Goal: Task Accomplishment & Management: Use online tool/utility

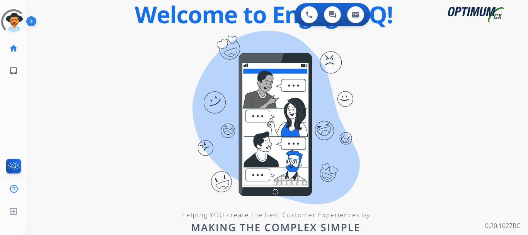
click at [31, 23] on img at bounding box center [32, 22] width 13 height 15
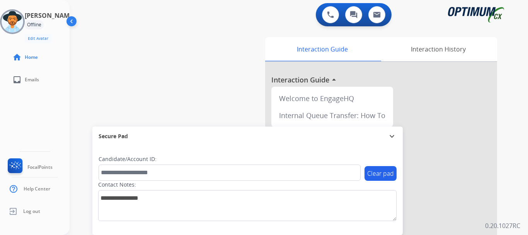
click at [19, 36] on div "Andy Offline Edit Avatar Agent: Andy Routing Profile: Gen_Bilingual" at bounding box center [35, 26] width 70 height 34
click at [21, 25] on img at bounding box center [13, 22] width 22 height 22
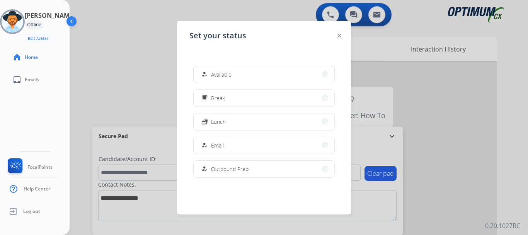
click at [209, 69] on button "how_to_reg Available" at bounding box center [264, 74] width 141 height 17
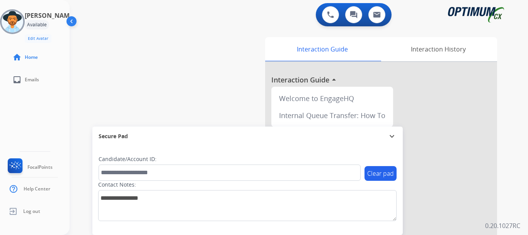
click at [206, 63] on div "swap_horiz Break voice bridge close_fullscreen Connect 3-Way Call merge_type Se…" at bounding box center [290, 189] width 440 height 323
click at [23, 27] on img at bounding box center [13, 22] width 22 height 22
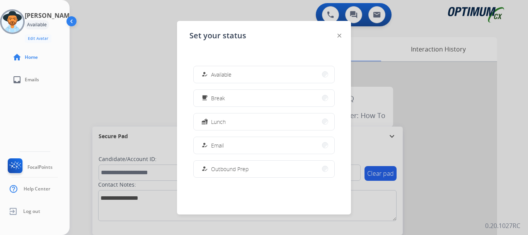
click at [221, 71] on span "Available" at bounding box center [221, 74] width 21 height 8
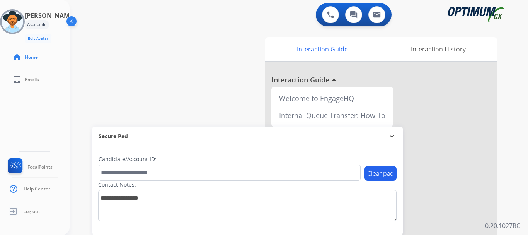
click at [149, 27] on div "0 Voice Interactions 0 Chat Interactions 0 Email Interactions" at bounding box center [294, 15] width 431 height 25
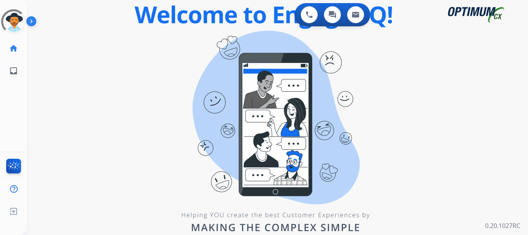
click at [30, 19] on img at bounding box center [32, 22] width 13 height 15
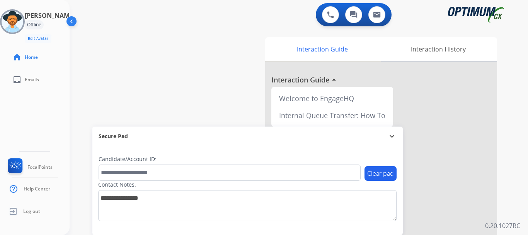
click at [10, 27] on img at bounding box center [13, 22] width 22 height 22
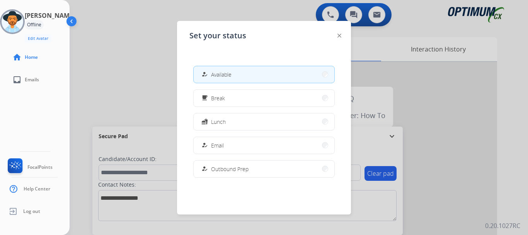
click at [224, 69] on button "how_to_reg Available" at bounding box center [264, 74] width 141 height 17
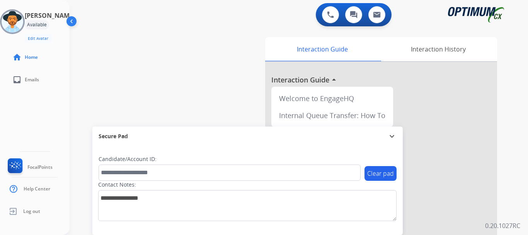
click at [23, 18] on img at bounding box center [13, 22] width 22 height 22
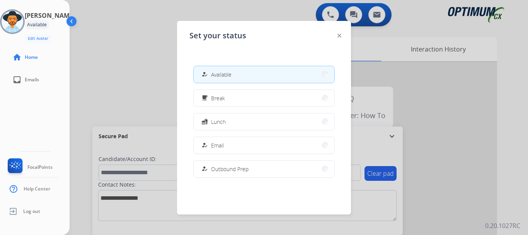
click at [161, 89] on div at bounding box center [264, 117] width 528 height 235
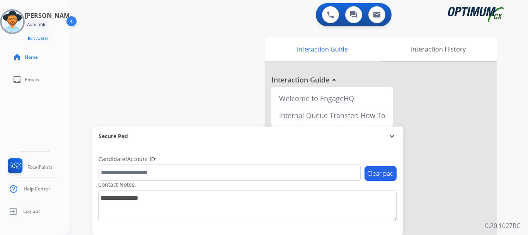
click at [319, 21] on div "0 Voice Interactions" at bounding box center [330, 14] width 23 height 17
click at [324, 17] on button at bounding box center [330, 14] width 17 height 17
click at [328, 15] on img at bounding box center [330, 14] width 7 height 7
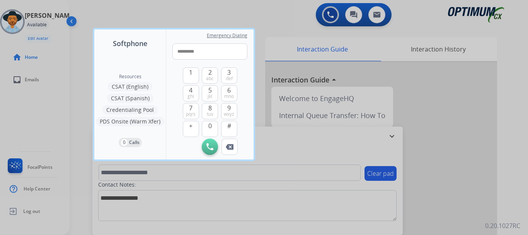
type input "**********"
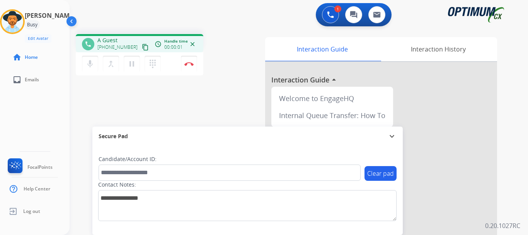
click at [191, 62] on img at bounding box center [189, 64] width 9 height 4
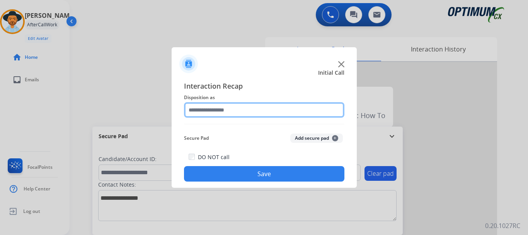
click at [257, 109] on input "text" at bounding box center [264, 109] width 161 height 15
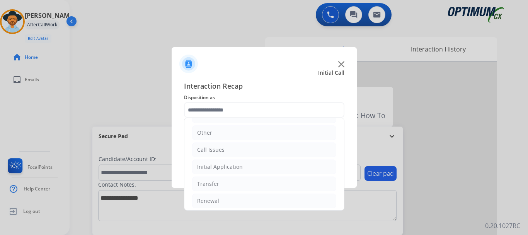
click at [249, 150] on li "Call Issues" at bounding box center [264, 149] width 144 height 15
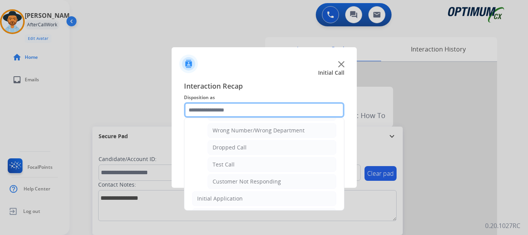
scroll to position [104, 0]
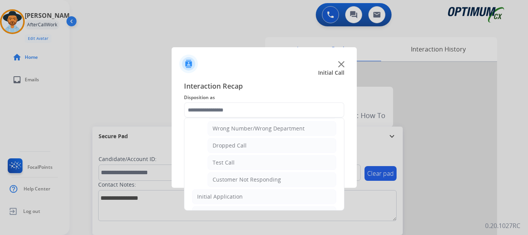
click at [262, 158] on li "Test Call" at bounding box center [272, 162] width 129 height 15
type input "*********"
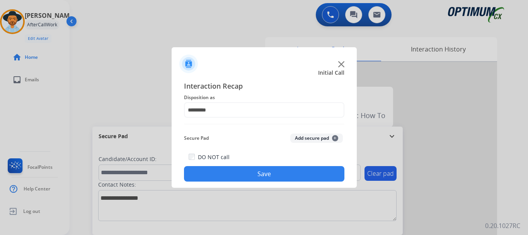
click at [286, 170] on button "Save" at bounding box center [264, 173] width 161 height 15
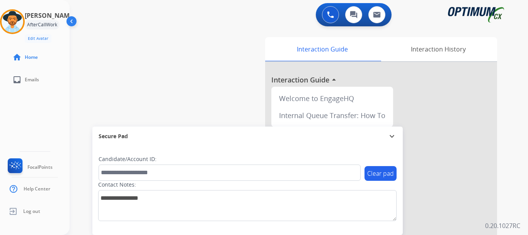
click at [188, 92] on div "swap_horiz Break voice bridge close_fullscreen Connect 3-Way Call merge_type Se…" at bounding box center [290, 189] width 440 height 323
click at [13, 26] on img at bounding box center [13, 22] width 22 height 22
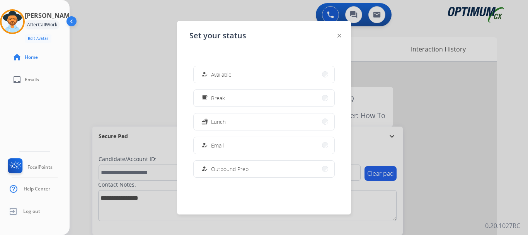
click at [282, 68] on button "how_to_reg Available" at bounding box center [264, 74] width 141 height 17
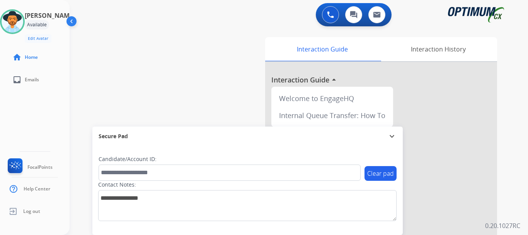
click at [213, 91] on div "swap_horiz Break voice bridge close_fullscreen Connect 3-Way Call merge_type Se…" at bounding box center [290, 189] width 440 height 323
click at [173, 31] on div "swap_horiz Break voice bridge close_fullscreen Connect 3-Way Call merge_type Se…" at bounding box center [290, 189] width 440 height 323
click at [134, 88] on div "swap_horiz Break voice bridge close_fullscreen Connect 3-Way Call merge_type Se…" at bounding box center [290, 189] width 440 height 323
click at [329, 14] on img at bounding box center [330, 14] width 7 height 7
click at [329, 14] on div "Outbound call Quit Outbound call Quit Schedule interaction + Add to my list Cus…" at bounding box center [264, 117] width 528 height 235
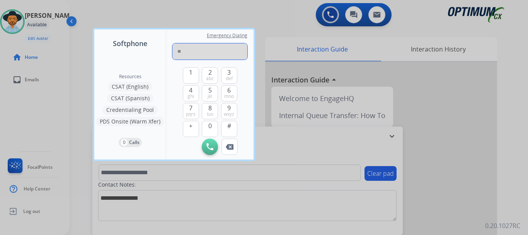
click at [239, 55] on input "**" at bounding box center [210, 51] width 75 height 16
click at [228, 46] on input "**" at bounding box center [210, 51] width 75 height 16
type input "**********"
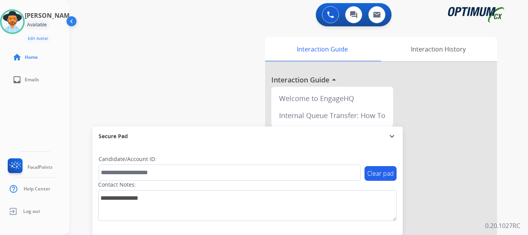
click at [327, 12] on div "Outbound call Quit Outbound call Quit Schedule interaction + Add to my list Cus…" at bounding box center [264, 117] width 528 height 235
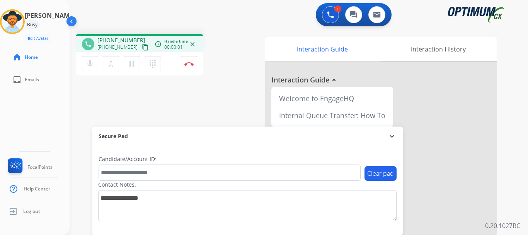
click at [191, 63] on img at bounding box center [189, 64] width 9 height 4
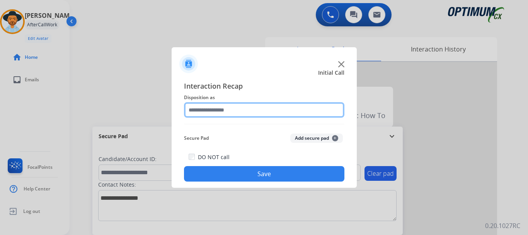
click at [234, 103] on input "text" at bounding box center [264, 109] width 161 height 15
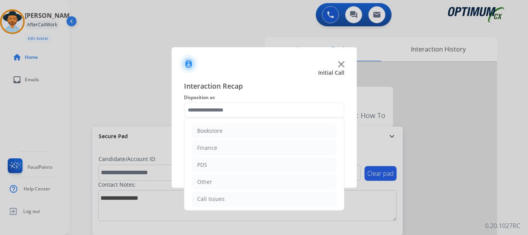
click at [232, 202] on li "Call Issues" at bounding box center [264, 198] width 144 height 15
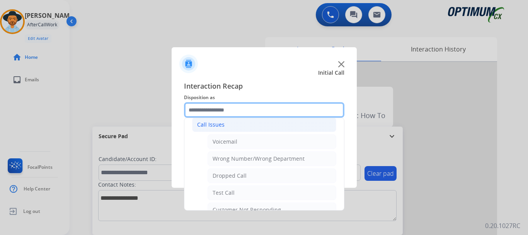
scroll to position [75, 0]
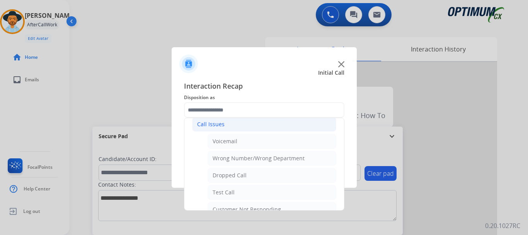
click at [251, 195] on li "Test Call" at bounding box center [272, 192] width 129 height 15
type input "*********"
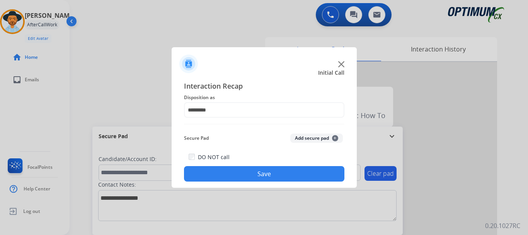
click at [198, 175] on button "Save" at bounding box center [264, 173] width 161 height 15
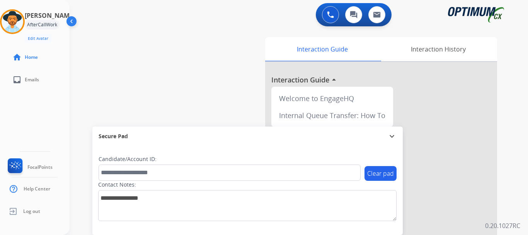
click at [155, 94] on div "swap_horiz Break voice bridge close_fullscreen Connect 3-Way Call merge_type Se…" at bounding box center [290, 189] width 440 height 323
click at [146, 87] on div "swap_horiz Break voice bridge close_fullscreen Connect 3-Way Call merge_type Se…" at bounding box center [290, 189] width 440 height 323
click at [172, 41] on div "swap_horiz Break voice bridge close_fullscreen Connect 3-Way Call merge_type Se…" at bounding box center [290, 189] width 440 height 323
click at [330, 12] on img at bounding box center [330, 14] width 7 height 7
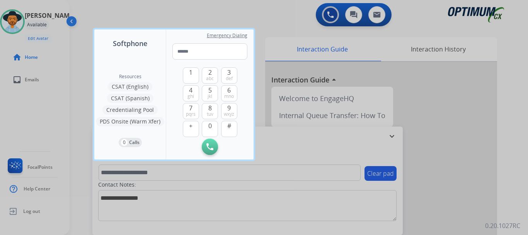
click at [263, 27] on div at bounding box center [264, 117] width 528 height 235
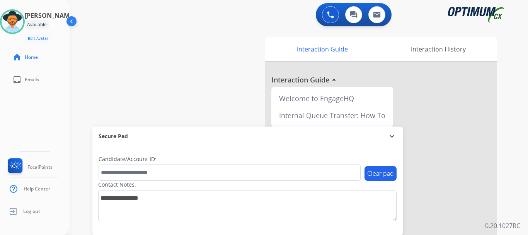
click at [322, 18] on div "0 Voice Interactions" at bounding box center [330, 14] width 23 height 17
click at [327, 15] on img at bounding box center [330, 14] width 7 height 7
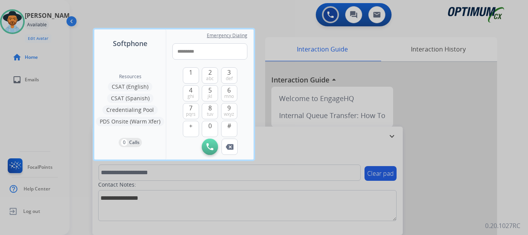
type input "**********"
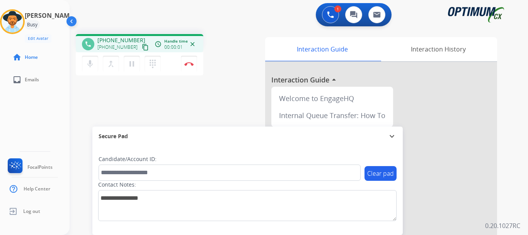
click at [190, 65] on img at bounding box center [189, 64] width 9 height 4
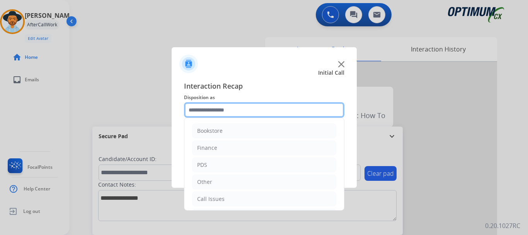
click at [232, 105] on input "text" at bounding box center [264, 109] width 161 height 15
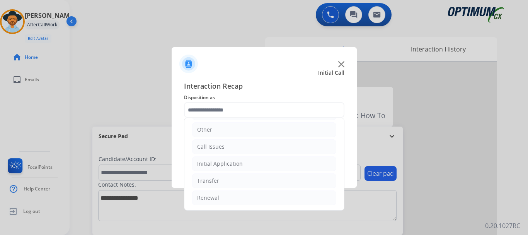
click at [237, 145] on li "Call Issues" at bounding box center [264, 146] width 144 height 15
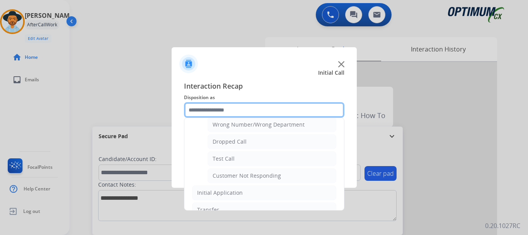
scroll to position [109, 0]
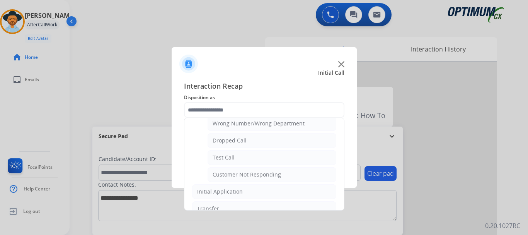
click at [249, 155] on li "Test Call" at bounding box center [272, 157] width 129 height 15
type input "*********"
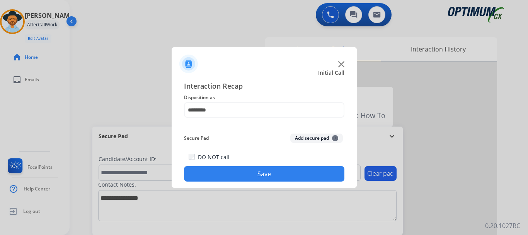
click at [243, 173] on button "Save" at bounding box center [264, 173] width 161 height 15
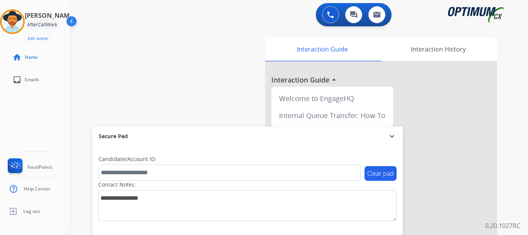
click at [149, 99] on div "swap_horiz Break voice bridge close_fullscreen Connect 3-Way Call merge_type Se…" at bounding box center [290, 189] width 440 height 323
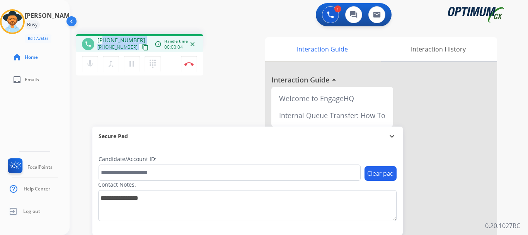
drag, startPoint x: 104, startPoint y: 41, endPoint x: 136, endPoint y: 41, distance: 31.7
click at [136, 41] on div "[PHONE_NUMBER] [PHONE_NUMBER] content_copy" at bounding box center [123, 43] width 53 height 15
copy span "8596005667"
click at [92, 65] on mat-icon "mic" at bounding box center [89, 63] width 9 height 9
click at [89, 60] on mat-icon "mic_off" at bounding box center [89, 63] width 9 height 9
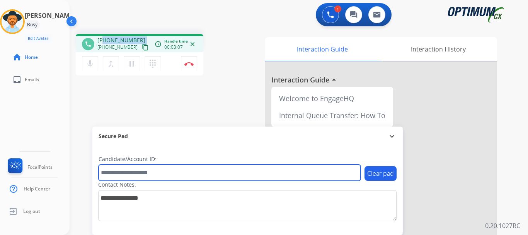
click at [196, 174] on input "text" at bounding box center [230, 172] width 262 height 16
paste input "*******"
type input "*******"
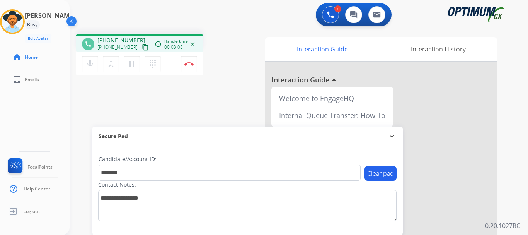
click at [210, 97] on div "phone [PHONE_NUMBER] [PHONE_NUMBER] content_copy access_time Call metrics Queue…" at bounding box center [290, 189] width 440 height 323
click at [232, 56] on div "phone [PHONE_NUMBER] [PHONE_NUMBER] content_copy access_time Call metrics Queue…" at bounding box center [168, 56] width 184 height 44
click at [229, 59] on div "phone [PHONE_NUMBER] [PHONE_NUMBER] content_copy access_time Call metrics Queue…" at bounding box center [168, 56] width 184 height 44
click at [187, 60] on button "Disconnect" at bounding box center [189, 64] width 16 height 16
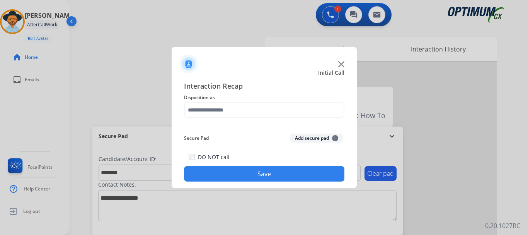
click at [316, 140] on button "Add secure pad +" at bounding box center [316, 137] width 53 height 9
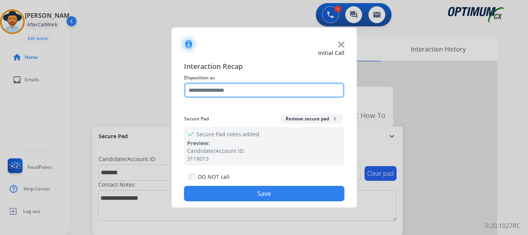
click at [246, 87] on input "text" at bounding box center [264, 89] width 161 height 15
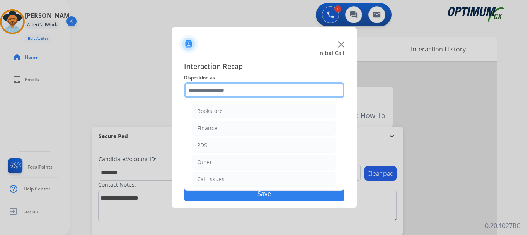
scroll to position [53, 0]
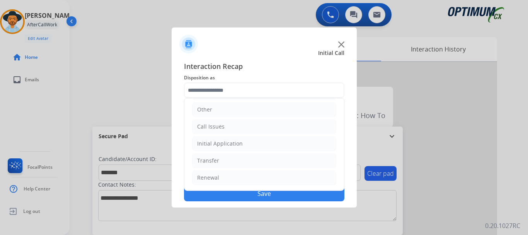
click at [266, 141] on li "Initial Application" at bounding box center [264, 143] width 144 height 15
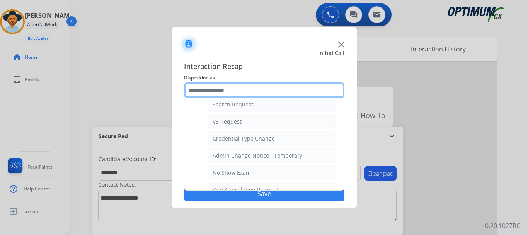
scroll to position [299, 0]
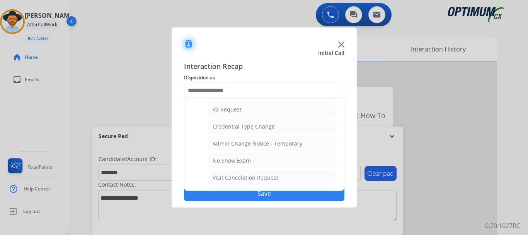
click at [280, 130] on li "Credential Type Change" at bounding box center [272, 126] width 129 height 15
type input "**********"
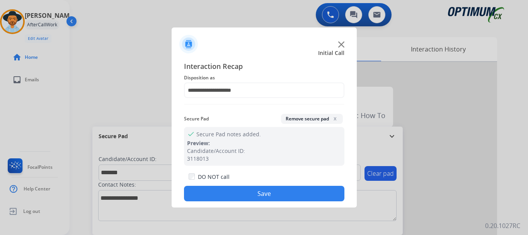
click at [262, 193] on button "Save" at bounding box center [264, 193] width 161 height 15
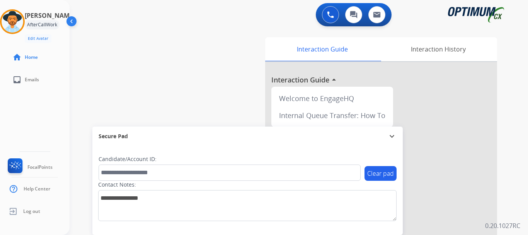
click at [175, 92] on div "swap_horiz Break voice bridge close_fullscreen Connect 3-Way Call merge_type Se…" at bounding box center [290, 189] width 440 height 323
click at [144, 61] on div "swap_horiz Break voice bridge close_fullscreen Connect 3-Way Call merge_type Se…" at bounding box center [290, 189] width 440 height 323
click at [172, 51] on div "swap_horiz Break voice bridge close_fullscreen Connect 3-Way Call merge_type Se…" at bounding box center [290, 189] width 440 height 323
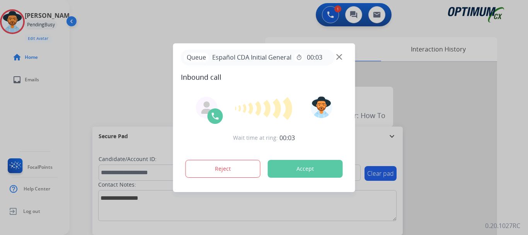
click at [308, 176] on button "Accept" at bounding box center [305, 169] width 75 height 18
click at [316, 161] on button "Accept" at bounding box center [305, 169] width 75 height 18
click at [295, 168] on button "Accept" at bounding box center [305, 169] width 75 height 18
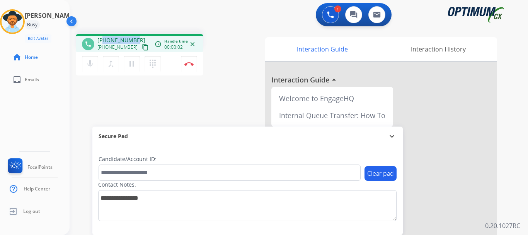
drag, startPoint x: 103, startPoint y: 39, endPoint x: 142, endPoint y: 31, distance: 39.7
click at [142, 31] on div "phone [PHONE_NUMBER] [PHONE_NUMBER] content_copy access_time Call metrics Queue…" at bounding box center [290, 189] width 440 height 323
copy span "3478919661"
click at [152, 26] on div "1 Voice Interactions 0 Chat Interactions 0 Email Interactions" at bounding box center [294, 15] width 431 height 25
drag, startPoint x: 104, startPoint y: 41, endPoint x: 139, endPoint y: 34, distance: 35.1
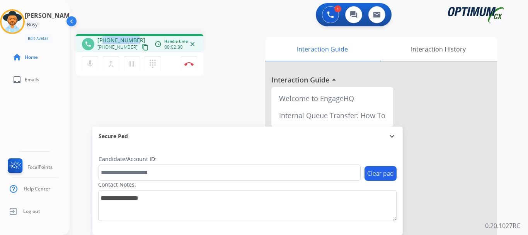
click at [139, 34] on div "phone [PHONE_NUMBER] [PHONE_NUMBER] content_copy access_time Call metrics Queue…" at bounding box center [290, 189] width 440 height 323
copy span "3478919661"
click at [226, 38] on div "phone [PHONE_NUMBER] [PHONE_NUMBER] content_copy access_time Call metrics Queue…" at bounding box center [168, 56] width 184 height 44
click at [252, 76] on div "phone [PHONE_NUMBER] [PHONE_NUMBER] content_copy access_time Call metrics Queue…" at bounding box center [168, 56] width 184 height 44
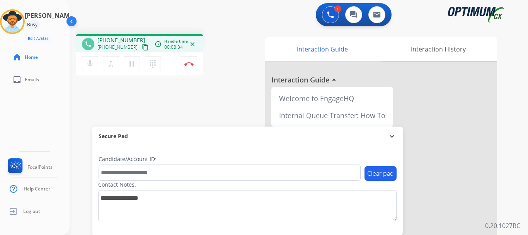
click at [183, 17] on div "1 Voice Interactions 0 Chat Interactions 0 Email Interactions" at bounding box center [294, 15] width 431 height 25
click at [221, 67] on div "phone [PHONE_NUMBER] [PHONE_NUMBER] content_copy access_time Call metrics Queue…" at bounding box center [168, 56] width 184 height 44
click at [235, 84] on div "phone [PHONE_NUMBER] [PHONE_NUMBER] content_copy access_time Call metrics Queue…" at bounding box center [290, 189] width 440 height 323
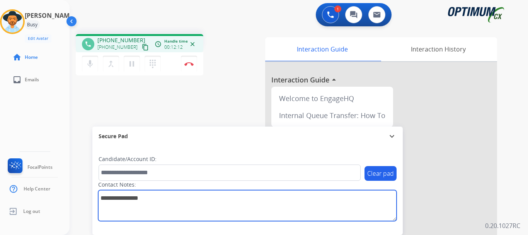
click at [115, 213] on textarea at bounding box center [247, 205] width 299 height 31
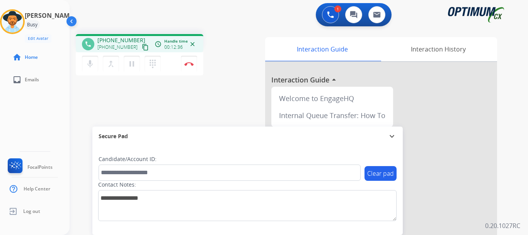
click at [108, 96] on div "phone [PHONE_NUMBER] [PHONE_NUMBER] content_copy access_time Call metrics Queue…" at bounding box center [290, 189] width 440 height 323
click at [237, 66] on div "phone [PHONE_NUMBER] [PHONE_NUMBER] content_copy access_time Call metrics Queue…" at bounding box center [168, 56] width 184 height 44
click at [251, 84] on div "phone [PHONE_NUMBER] [PHONE_NUMBER] content_copy access_time Call metrics Queue…" at bounding box center [290, 189] width 440 height 323
drag, startPoint x: 251, startPoint y: 84, endPoint x: 405, endPoint y: 30, distance: 163.2
click at [271, 61] on div "phone [PHONE_NUMBER] [PHONE_NUMBER] content_copy access_time Call metrics Queue…" at bounding box center [290, 189] width 440 height 323
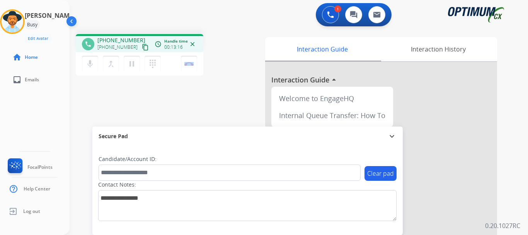
click at [222, 68] on div "phone [PHONE_NUMBER] [PHONE_NUMBER] content_copy access_time Call metrics Queue…" at bounding box center [168, 56] width 184 height 44
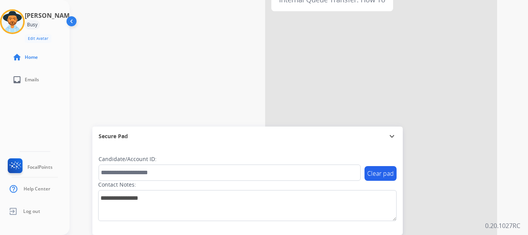
click at [202, 77] on div "phone [PHONE_NUMBER] [PHONE_NUMBER] content_copy access_time Call metrics Queue…" at bounding box center [290, 73] width 440 height 323
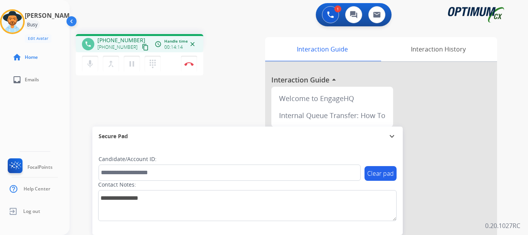
click at [242, 24] on div "1 Voice Interactions 0 Chat Interactions 0 Email Interactions" at bounding box center [294, 15] width 431 height 25
click at [232, 144] on div "Secure Pad expand_more" at bounding box center [247, 135] width 311 height 19
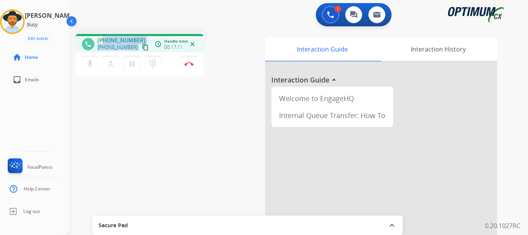
drag, startPoint x: 103, startPoint y: 38, endPoint x: 142, endPoint y: 35, distance: 39.2
click at [142, 35] on div "phone [PHONE_NUMBER] [PHONE_NUMBER] content_copy access_time Call metrics Queue…" at bounding box center [140, 43] width 128 height 18
drag, startPoint x: 137, startPoint y: 39, endPoint x: 104, endPoint y: 40, distance: 32.5
click at [104, 40] on div "[PHONE_NUMBER] [PHONE_NUMBER] content_copy" at bounding box center [123, 43] width 53 height 15
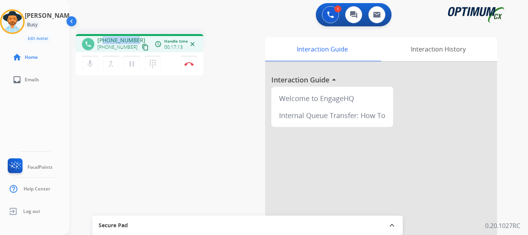
copy span "3478919661"
click at [133, 16] on div "1 Voice Interactions 0 Chat Interactions 0 Email Interactions" at bounding box center [294, 15] width 431 height 25
click at [248, 144] on div "phone [PHONE_NUMBER] [PHONE_NUMBER] content_copy access_time Call metrics Queue…" at bounding box center [290, 189] width 440 height 323
click at [185, 65] on img at bounding box center [189, 64] width 9 height 4
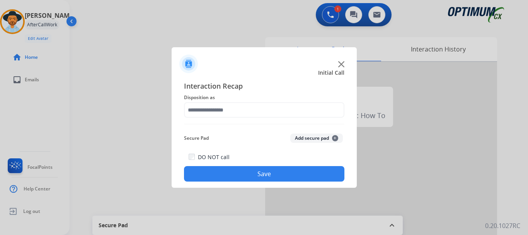
click at [301, 137] on button "Add secure pad +" at bounding box center [316, 137] width 53 height 9
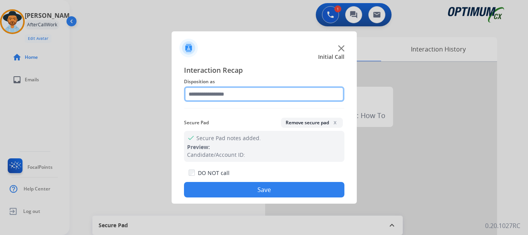
click at [263, 94] on input "text" at bounding box center [264, 93] width 161 height 15
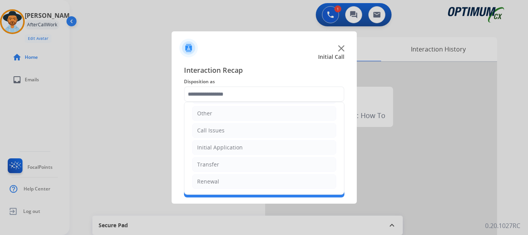
click at [242, 144] on li "Initial Application" at bounding box center [264, 147] width 144 height 15
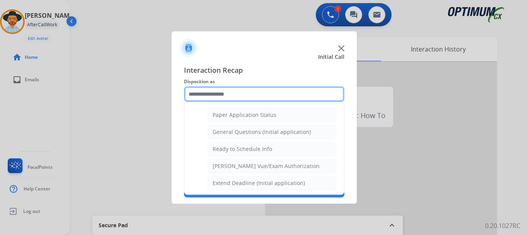
scroll to position [439, 0]
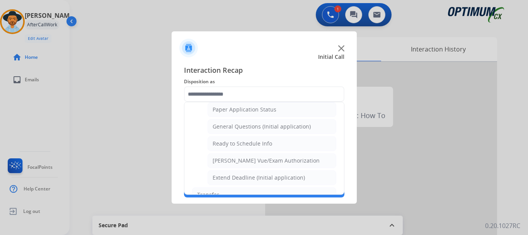
click at [280, 128] on div "General Questions (Initial application)" at bounding box center [262, 127] width 98 height 8
type input "**********"
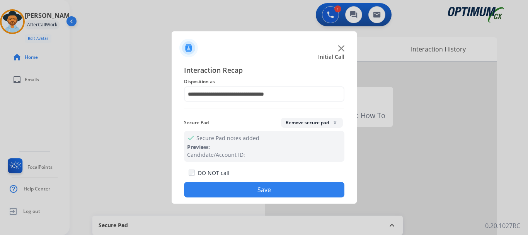
click at [260, 188] on button "Save" at bounding box center [264, 189] width 161 height 15
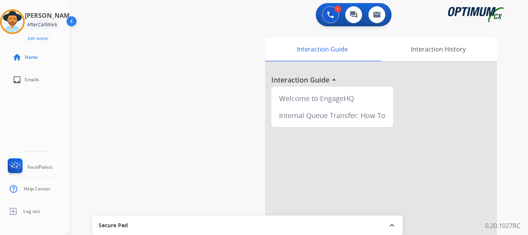
click at [176, 122] on div "swap_horiz Break voice bridge close_fullscreen Connect 3-Way Call merge_type Se…" at bounding box center [290, 189] width 440 height 323
click at [200, 28] on div at bounding box center [264, 117] width 528 height 235
click at [200, 27] on div at bounding box center [264, 117] width 528 height 235
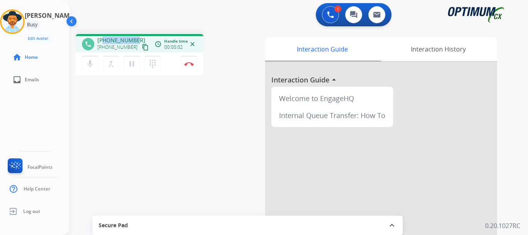
drag, startPoint x: 104, startPoint y: 38, endPoint x: 142, endPoint y: 32, distance: 38.3
click at [142, 32] on div "phone [PHONE_NUMBER] [PHONE_NUMBER] content_copy access_time Call metrics Queue…" at bounding box center [290, 189] width 440 height 323
copy span "9392087292"
click at [159, 20] on div "1 Voice Interactions 0 Chat Interactions 0 Email Interactions" at bounding box center [294, 15] width 431 height 25
click at [89, 58] on button "mic Mute" at bounding box center [90, 64] width 16 height 16
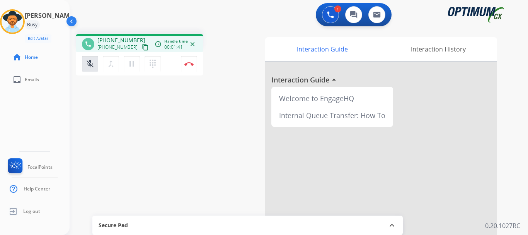
click at [86, 67] on mat-icon "mic_off" at bounding box center [89, 63] width 9 height 9
click at [157, 108] on div "phone [PHONE_NUMBER] [PHONE_NUMBER] content_copy access_time Call metrics Queue…" at bounding box center [290, 189] width 440 height 323
click at [218, 107] on div "phone [PHONE_NUMBER] [PHONE_NUMBER] content_copy access_time Call metrics Queue…" at bounding box center [290, 189] width 440 height 323
click at [229, 93] on div "phone [PHONE_NUMBER] [PHONE_NUMBER] content_copy access_time Call metrics Queue…" at bounding box center [290, 189] width 440 height 323
click at [275, 222] on div "Secure Pad" at bounding box center [248, 225] width 298 height 13
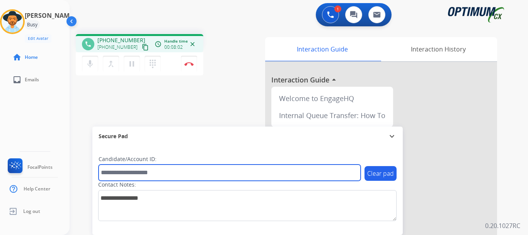
click at [191, 169] on input "text" at bounding box center [230, 172] width 262 height 16
paste input "*******"
type input "*******"
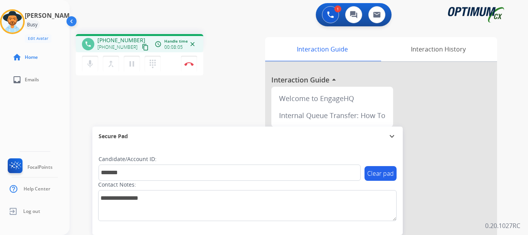
click at [219, 80] on div "phone [PHONE_NUMBER] [PHONE_NUMBER] content_copy access_time Call metrics Queue…" at bounding box center [290, 189] width 440 height 323
click at [189, 64] on img at bounding box center [189, 64] width 9 height 4
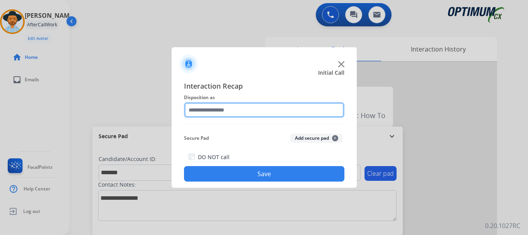
click at [267, 111] on input "text" at bounding box center [264, 109] width 161 height 15
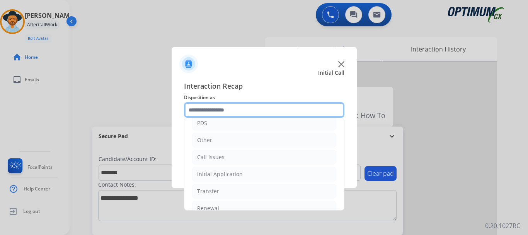
scroll to position [53, 0]
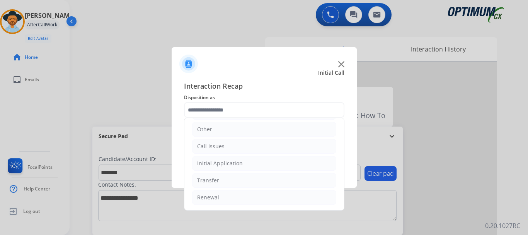
click at [247, 167] on li "Initial Application" at bounding box center [264, 163] width 144 height 15
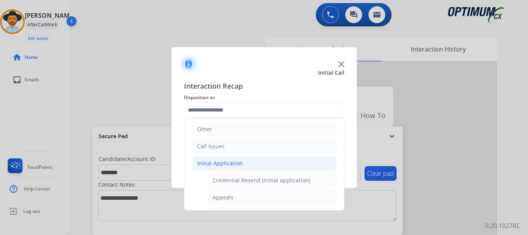
click at [251, 197] on li "Appeals" at bounding box center [272, 197] width 129 height 15
type input "*******"
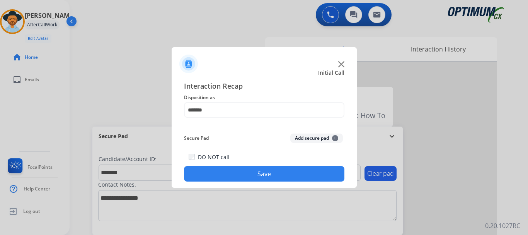
click at [272, 174] on button "Save" at bounding box center [264, 173] width 161 height 15
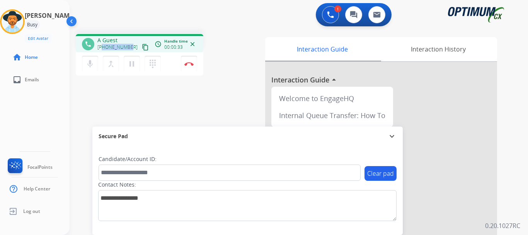
drag, startPoint x: 102, startPoint y: 45, endPoint x: 130, endPoint y: 43, distance: 27.6
click at [130, 43] on div "[PHONE_NUMBER] content_copy" at bounding box center [123, 47] width 53 height 9
copy span "3139033336"
click at [121, 106] on div "phone A Guest [PHONE_NUMBER] content_copy access_time Call metrics Queue 00:17 …" at bounding box center [290, 189] width 440 height 323
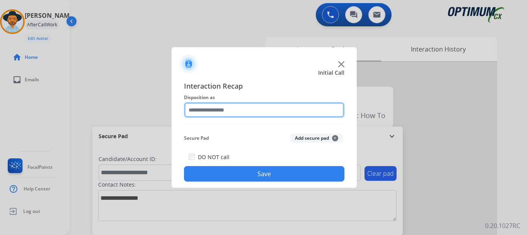
click at [294, 106] on input "text" at bounding box center [264, 109] width 161 height 15
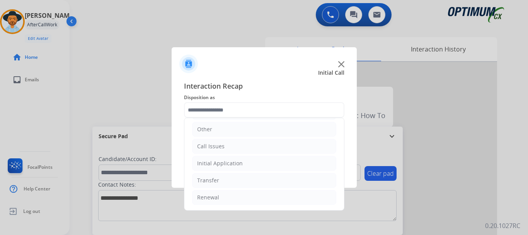
click at [269, 147] on li "Call Issues" at bounding box center [264, 146] width 144 height 15
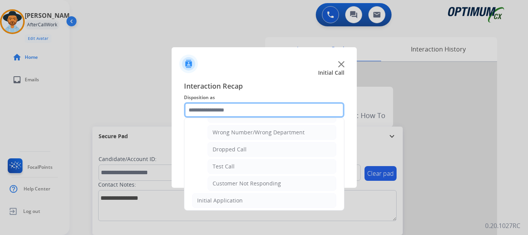
scroll to position [101, 0]
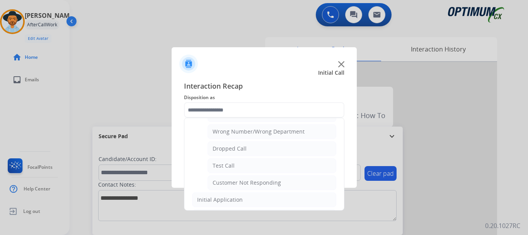
click at [289, 186] on li "Customer Not Responding" at bounding box center [272, 182] width 129 height 15
type input "**********"
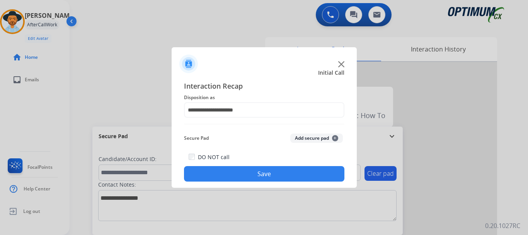
click at [290, 179] on button "Save" at bounding box center [264, 173] width 161 height 15
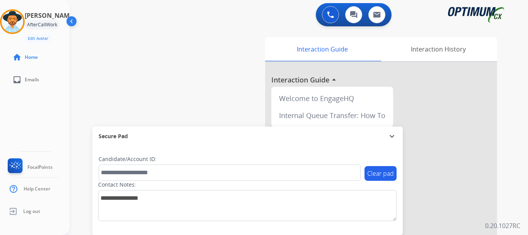
click at [225, 84] on div "swap_horiz Break voice bridge close_fullscreen Connect 3-Way Call merge_type Se…" at bounding box center [290, 189] width 440 height 323
click at [171, 70] on div "swap_horiz Break voice bridge close_fullscreen Connect 3-Way Call merge_type Se…" at bounding box center [290, 189] width 440 height 323
click at [19, 20] on img at bounding box center [13, 22] width 22 height 22
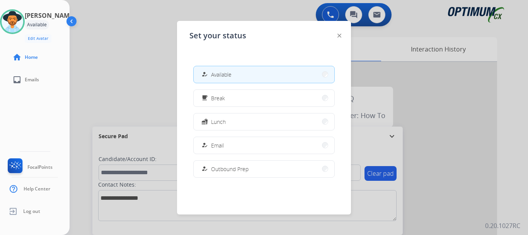
click at [271, 96] on button "free_breakfast Break" at bounding box center [264, 98] width 141 height 17
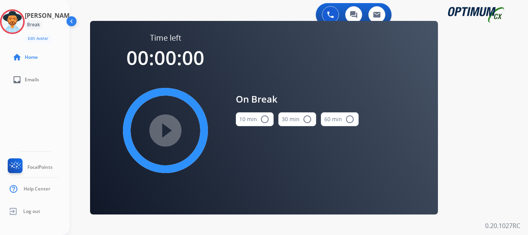
click at [260, 124] on button "10 min radio_button_unchecked" at bounding box center [255, 119] width 38 height 14
click at [170, 132] on mat-icon "play_circle_filled" at bounding box center [165, 130] width 9 height 9
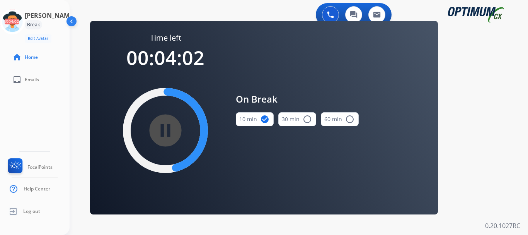
click at [403, 76] on div "Time left 00:04:02 pause_circle_filled On Break 10 min check_circle 30 min radi…" at bounding box center [264, 117] width 348 height 193
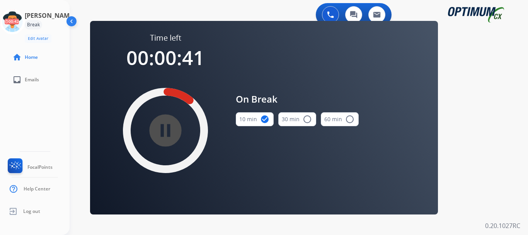
click at [25, 16] on icon at bounding box center [12, 21] width 25 height 25
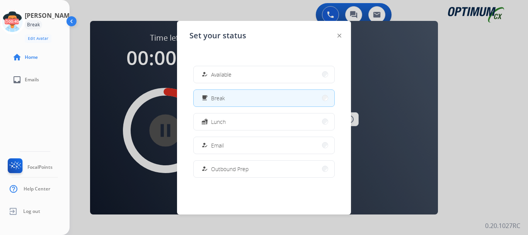
click at [234, 70] on button "how_to_reg Available" at bounding box center [264, 74] width 141 height 17
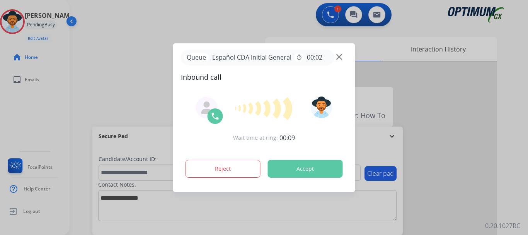
click at [293, 171] on button "Accept" at bounding box center [305, 169] width 75 height 18
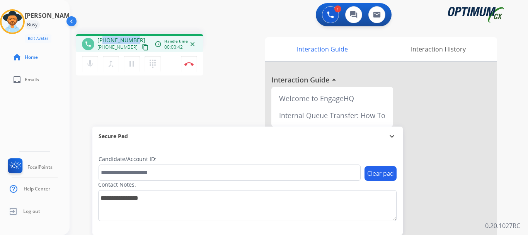
drag, startPoint x: 103, startPoint y: 38, endPoint x: 138, endPoint y: 36, distance: 35.7
click at [138, 36] on div "phone [PHONE_NUMBER] [PHONE_NUMBER] content_copy access_time Call metrics Queue…" at bounding box center [140, 43] width 128 height 18
copy span "9172320774"
click at [251, 24] on div "1 Voice Interactions 0 Chat Interactions 0 Email Interactions" at bounding box center [294, 15] width 431 height 25
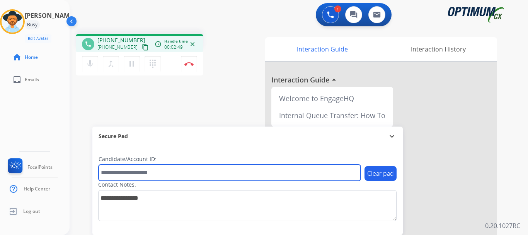
click at [193, 168] on input "text" at bounding box center [230, 172] width 262 height 16
paste input "*******"
type input "*******"
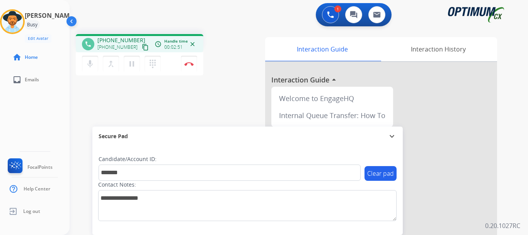
click at [217, 92] on div "phone [PHONE_NUMBER] [PHONE_NUMBER] content_copy access_time Call metrics Queue…" at bounding box center [290, 189] width 440 height 323
click at [217, 104] on div "phone [PHONE_NUMBER] [PHONE_NUMBER] content_copy access_time Call metrics Queue…" at bounding box center [290, 189] width 440 height 323
click at [189, 60] on button "Disconnect" at bounding box center [189, 64] width 16 height 16
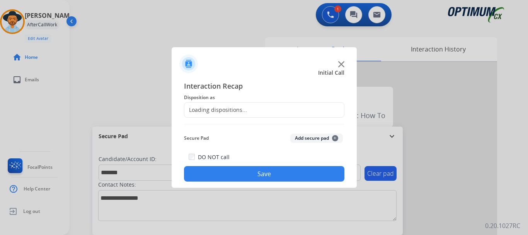
click at [312, 138] on button "Add secure pad +" at bounding box center [316, 137] width 53 height 9
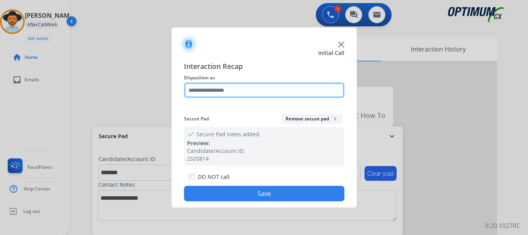
click at [253, 84] on input "text" at bounding box center [264, 89] width 161 height 15
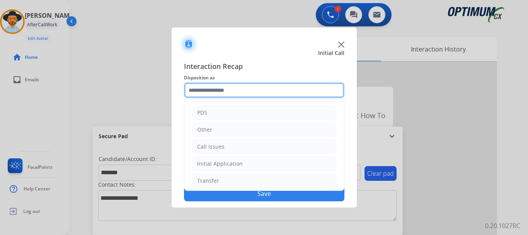
scroll to position [53, 0]
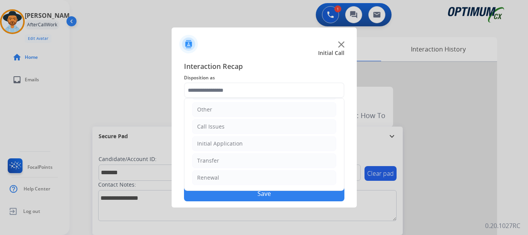
click at [256, 140] on li "Initial Application" at bounding box center [264, 143] width 144 height 15
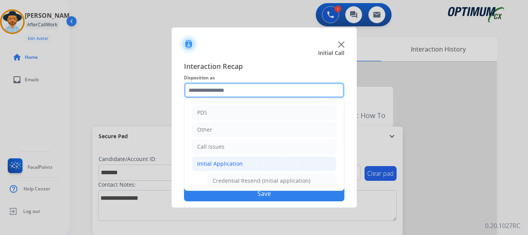
scroll to position [0, 0]
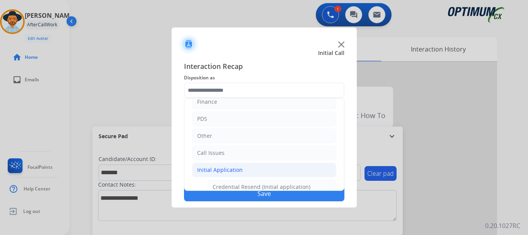
click at [246, 138] on li "Other" at bounding box center [264, 135] width 144 height 15
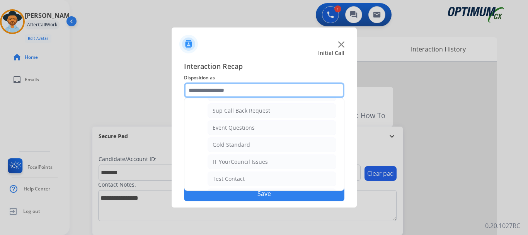
scroll to position [116, 0]
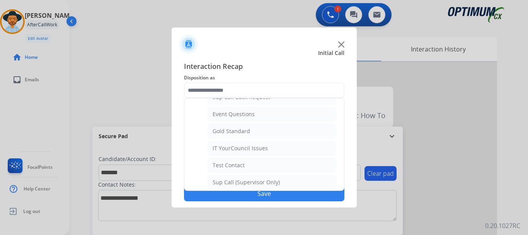
click at [268, 148] on li "IT YourCouncil Issues" at bounding box center [272, 148] width 129 height 15
type input "**********"
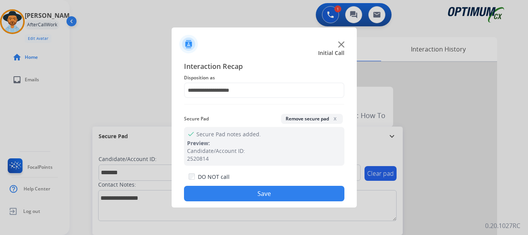
click at [272, 190] on button "Save" at bounding box center [264, 193] width 161 height 15
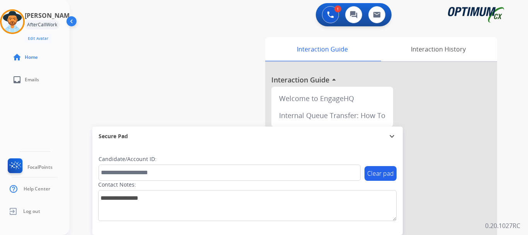
click at [210, 95] on div "swap_horiz Break voice bridge close_fullscreen Connect 3-Way Call merge_type Se…" at bounding box center [290, 189] width 440 height 323
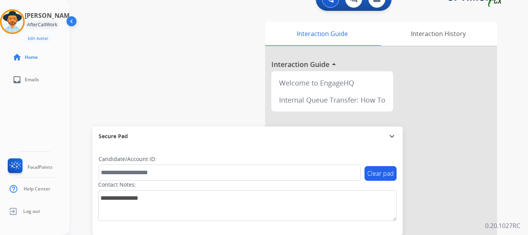
click at [190, 87] on div "swap_horiz Break voice bridge close_fullscreen Connect 3-Way Call merge_type Se…" at bounding box center [290, 173] width 440 height 323
click at [15, 28] on img at bounding box center [13, 22] width 22 height 22
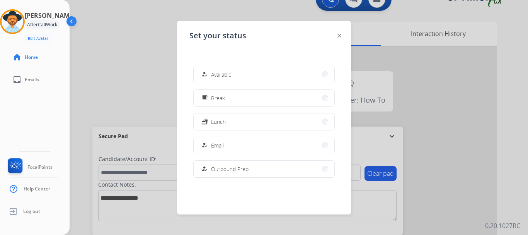
click at [235, 67] on button "how_to_reg Available" at bounding box center [264, 74] width 141 height 17
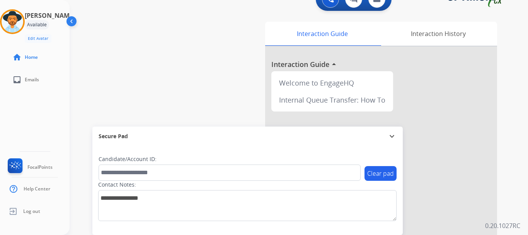
scroll to position [0, 0]
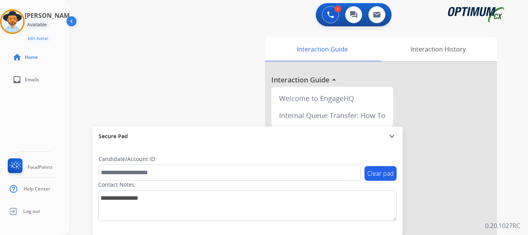
click at [333, 17] on img at bounding box center [330, 14] width 7 height 7
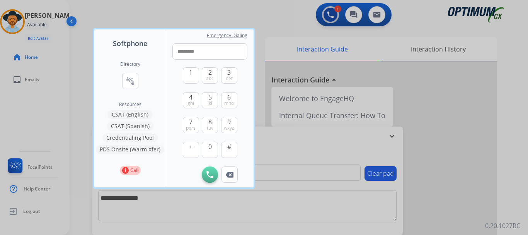
type input "**********"
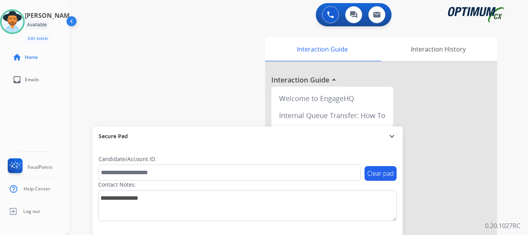
click at [329, 15] on img at bounding box center [330, 14] width 7 height 7
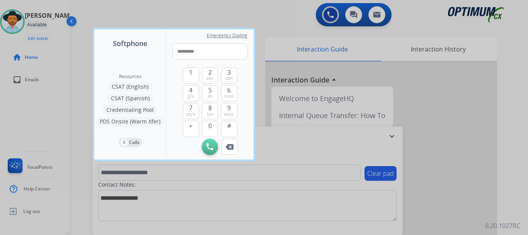
type input "**********"
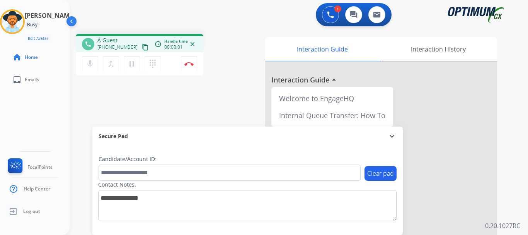
click at [185, 62] on img at bounding box center [189, 64] width 9 height 4
click at [188, 64] on img at bounding box center [189, 64] width 9 height 4
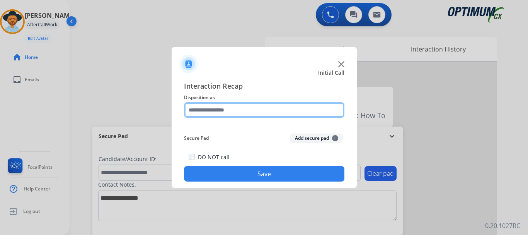
click at [287, 109] on input "text" at bounding box center [264, 109] width 161 height 15
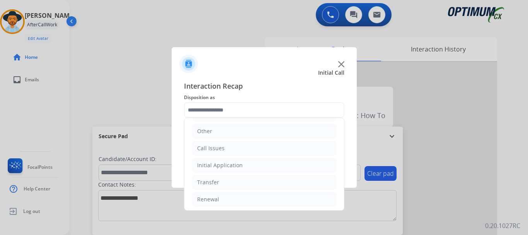
click at [258, 148] on li "Call Issues" at bounding box center [264, 148] width 144 height 15
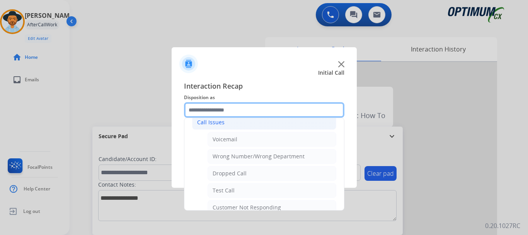
scroll to position [95, 0]
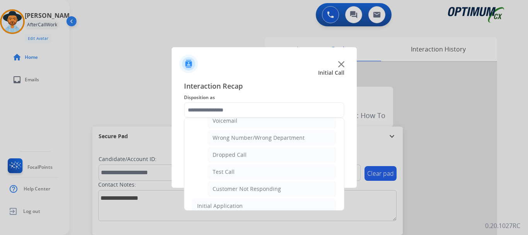
click at [278, 174] on li "Test Call" at bounding box center [272, 171] width 129 height 15
type input "*********"
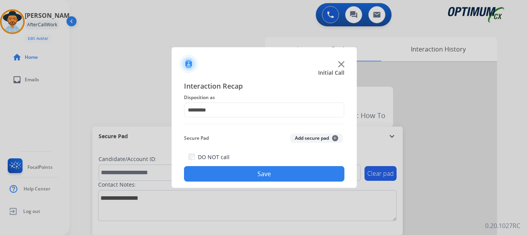
click at [275, 178] on button "Save" at bounding box center [264, 173] width 161 height 15
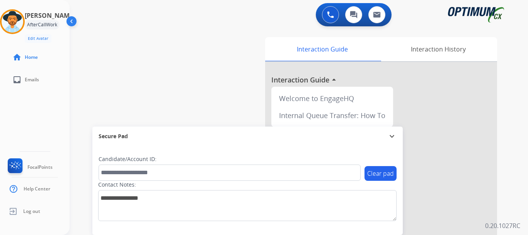
click at [196, 118] on div "swap_horiz Break voice bridge close_fullscreen Connect 3-Way Call merge_type Se…" at bounding box center [290, 189] width 440 height 323
click at [125, 51] on div "swap_horiz Break voice bridge close_fullscreen Connect 3-Way Call merge_type Se…" at bounding box center [290, 189] width 440 height 323
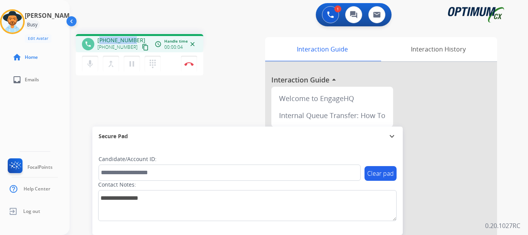
drag, startPoint x: 102, startPoint y: 39, endPoint x: 132, endPoint y: 34, distance: 31.0
click at [132, 34] on div "phone [PHONE_NUMBER] [PHONE_NUMBER] content_copy access_time Call metrics Queue…" at bounding box center [290, 189] width 440 height 323
drag, startPoint x: 139, startPoint y: 38, endPoint x: 104, endPoint y: 39, distance: 34.8
click at [104, 39] on div "[PHONE_NUMBER] [PHONE_NUMBER] content_copy" at bounding box center [123, 43] width 53 height 15
copy span "7346431715"
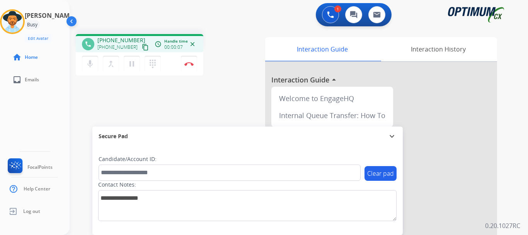
click at [140, 17] on div "1 Voice Interactions 0 Chat Interactions 0 Email Interactions" at bounding box center [294, 15] width 431 height 25
click at [94, 67] on mat-icon "mic" at bounding box center [89, 63] width 9 height 9
click at [90, 67] on mat-icon "mic_off" at bounding box center [89, 63] width 9 height 9
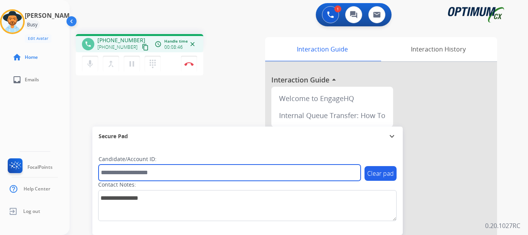
click at [127, 173] on input "text" at bounding box center [230, 172] width 262 height 16
paste input "*******"
type input "*******"
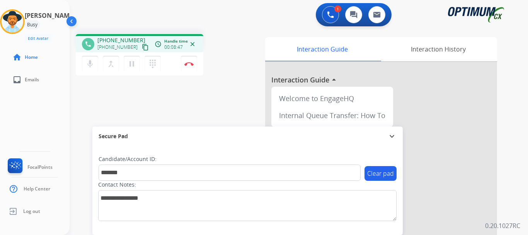
click at [144, 97] on div "phone [PHONE_NUMBER] [PHONE_NUMBER] content_copy access_time Call metrics Queue…" at bounding box center [290, 189] width 440 height 323
click at [190, 60] on button "Disconnect" at bounding box center [189, 64] width 16 height 16
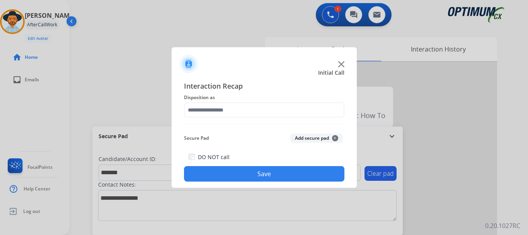
click at [308, 137] on button "Add secure pad +" at bounding box center [316, 137] width 53 height 9
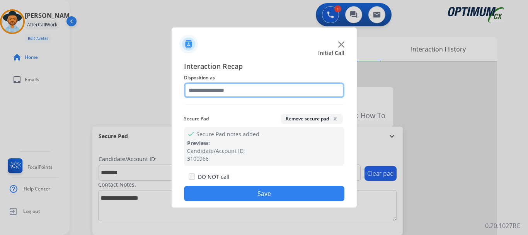
click at [244, 88] on input "text" at bounding box center [264, 89] width 161 height 15
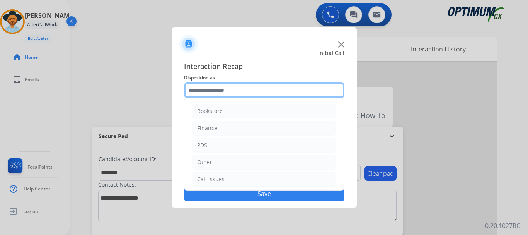
scroll to position [53, 0]
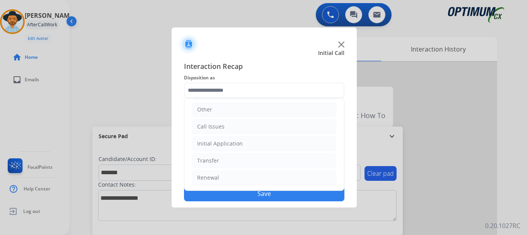
click at [260, 147] on li "Initial Application" at bounding box center [264, 143] width 144 height 15
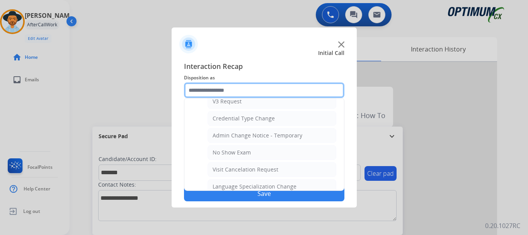
scroll to position [315, 0]
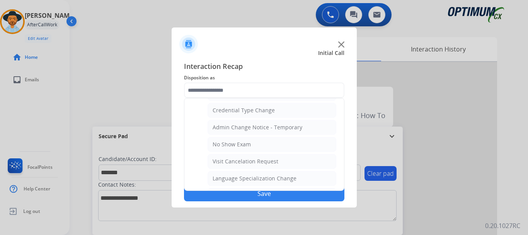
click at [264, 146] on li "No Show Exam" at bounding box center [272, 144] width 129 height 15
type input "**********"
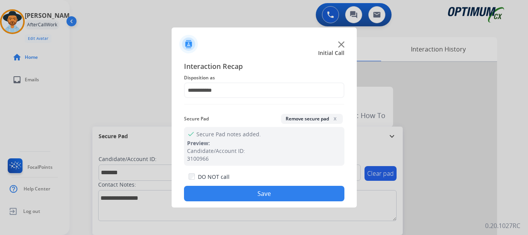
click at [263, 192] on button "Save" at bounding box center [264, 193] width 161 height 15
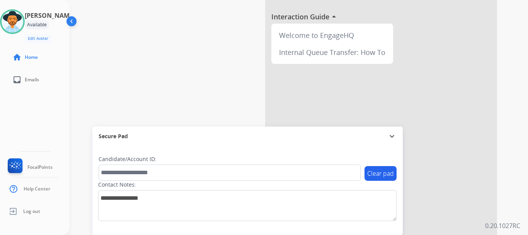
scroll to position [88, 0]
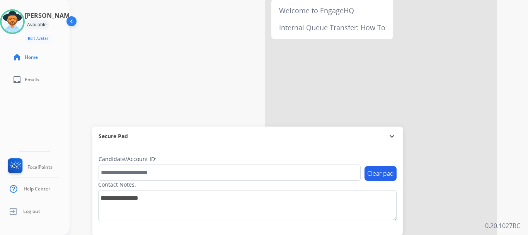
click at [23, 22] on img at bounding box center [13, 22] width 22 height 22
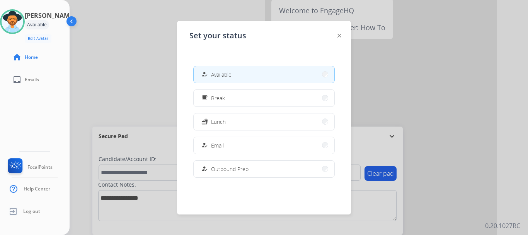
click at [279, 125] on button "fastfood Lunch" at bounding box center [264, 121] width 141 height 17
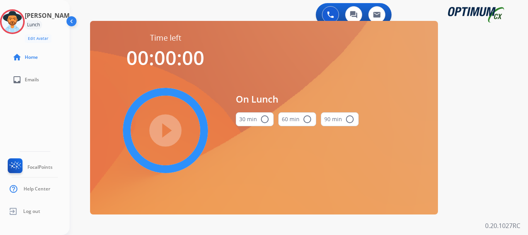
scroll to position [0, 0]
click at [260, 115] on mat-icon "radio_button_unchecked" at bounding box center [264, 118] width 9 height 9
click at [167, 126] on mat-icon "play_circle_filled" at bounding box center [165, 130] width 9 height 9
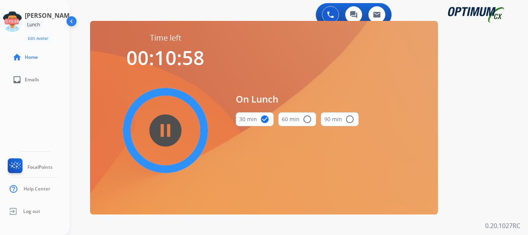
click at [258, 3] on div "0 Voice Interactions 0 Chat Interactions 0 Email Interactions" at bounding box center [294, 15] width 431 height 25
click at [17, 17] on icon at bounding box center [12, 21] width 25 height 25
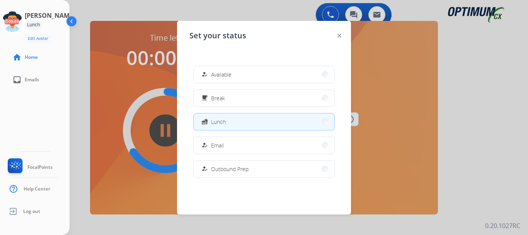
click at [240, 73] on button "how_to_reg Available" at bounding box center [264, 74] width 141 height 17
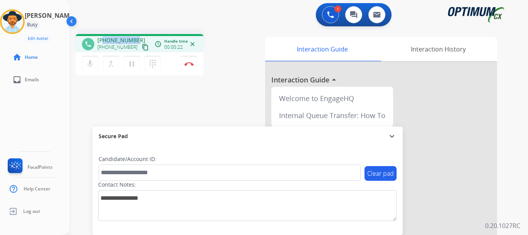
drag, startPoint x: 104, startPoint y: 39, endPoint x: 138, endPoint y: 35, distance: 34.3
click at [138, 35] on div "phone [PHONE_NUMBER] [PHONE_NUMBER] content_copy access_time Call metrics Queue…" at bounding box center [140, 43] width 128 height 18
copy span "2035685332"
click at [148, 18] on div "1 Voice Interactions 0 Chat Interactions 0 Email Interactions" at bounding box center [294, 15] width 431 height 25
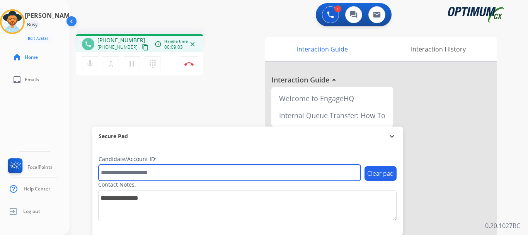
click at [178, 180] on input "text" at bounding box center [230, 172] width 262 height 16
paste input "*******"
type input "*******"
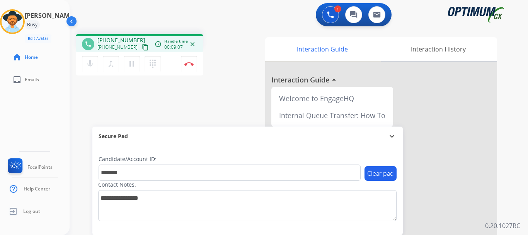
click at [206, 110] on div "phone [PHONE_NUMBER] [PHONE_NUMBER] content_copy access_time Call metrics Queue…" at bounding box center [290, 189] width 440 height 323
click at [188, 64] on img at bounding box center [189, 64] width 9 height 4
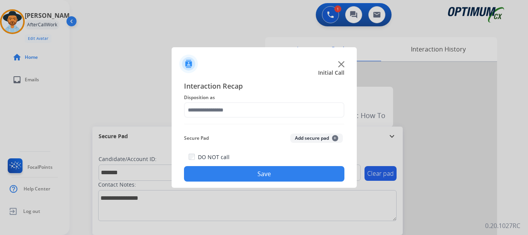
click at [313, 142] on button "Add secure pad +" at bounding box center [316, 137] width 53 height 9
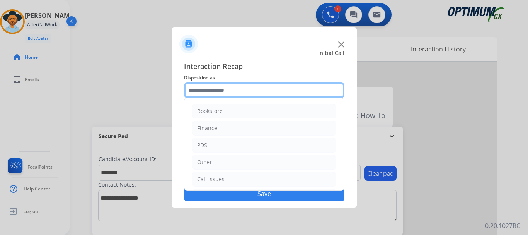
click at [245, 94] on input "text" at bounding box center [264, 89] width 161 height 15
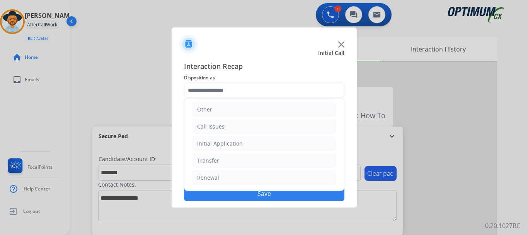
click at [283, 142] on li "Initial Application" at bounding box center [264, 143] width 144 height 15
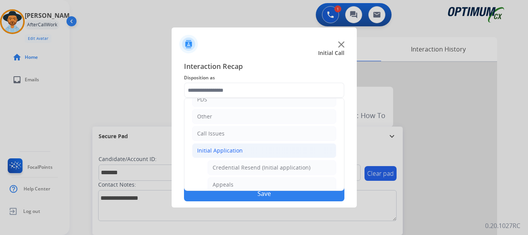
click at [277, 152] on li "Initial Application" at bounding box center [264, 150] width 144 height 15
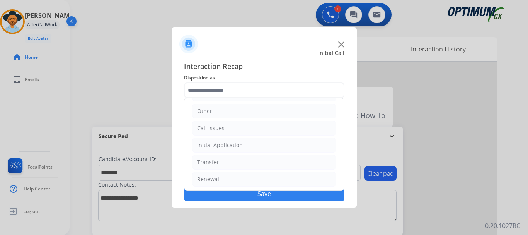
click at [263, 179] on li "Renewal" at bounding box center [264, 179] width 144 height 15
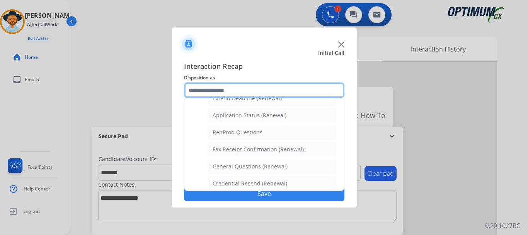
scroll to position [170, 0]
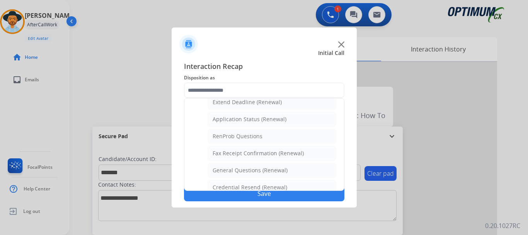
click at [304, 118] on li "Application Status (Renewal)" at bounding box center [272, 119] width 129 height 15
type input "**********"
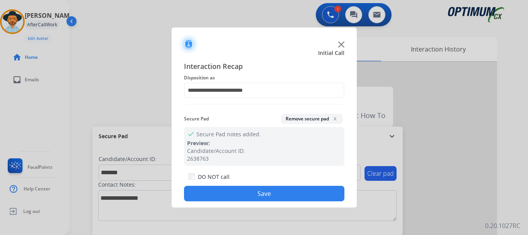
click at [282, 190] on button "Save" at bounding box center [264, 193] width 161 height 15
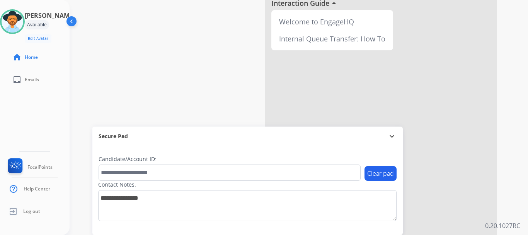
scroll to position [79, 0]
click at [157, 63] on div "swap_horiz Break voice bridge close_fullscreen Connect 3-Way Call merge_type Se…" at bounding box center [290, 110] width 440 height 323
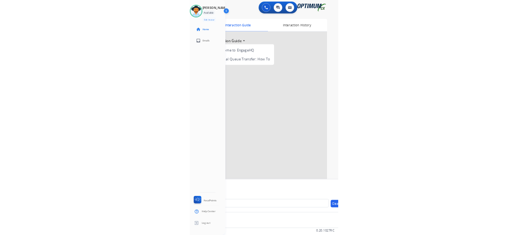
scroll to position [0, 0]
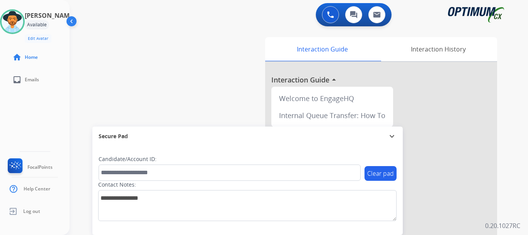
click at [328, 11] on button at bounding box center [330, 14] width 17 height 17
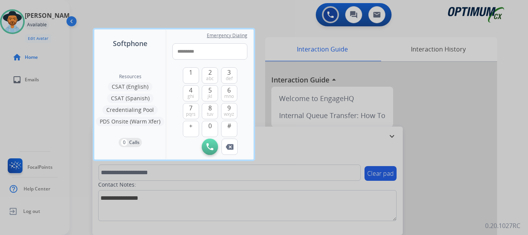
type input "**********"
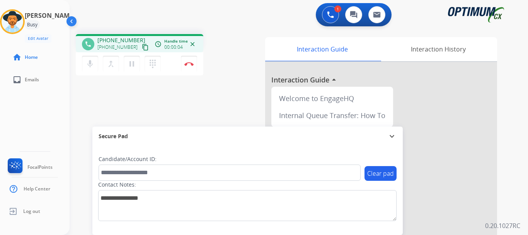
click at [183, 65] on button "Disconnect" at bounding box center [189, 64] width 16 height 16
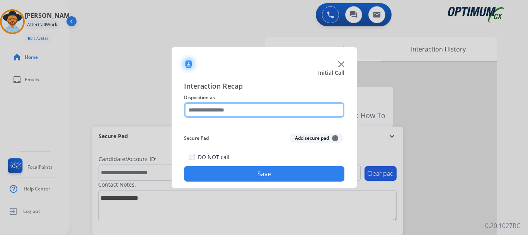
click at [252, 110] on input "text" at bounding box center [264, 109] width 161 height 15
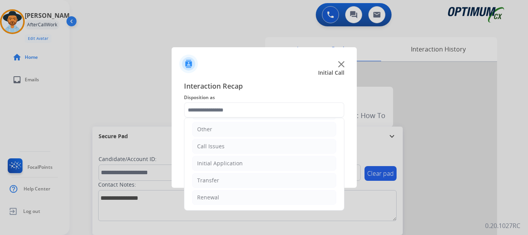
click at [230, 141] on li "Call Issues" at bounding box center [264, 146] width 144 height 15
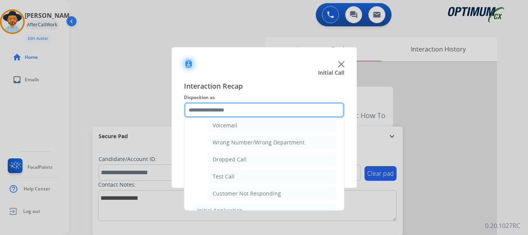
scroll to position [106, 0]
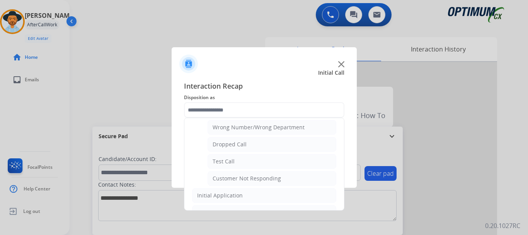
click at [236, 162] on li "Test Call" at bounding box center [272, 161] width 129 height 15
type input "*********"
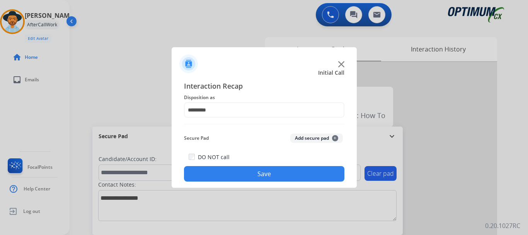
click at [248, 176] on button "Save" at bounding box center [264, 173] width 161 height 15
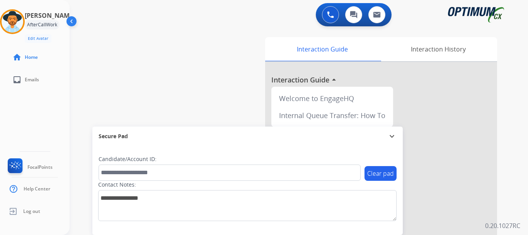
click at [143, 94] on div "swap_horiz Break voice bridge close_fullscreen Connect 3-Way Call merge_type Se…" at bounding box center [290, 189] width 440 height 323
click at [21, 28] on img at bounding box center [13, 22] width 22 height 22
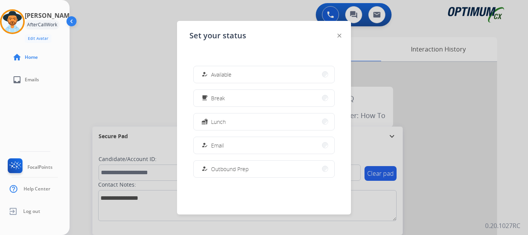
click at [240, 73] on button "how_to_reg Available" at bounding box center [264, 74] width 141 height 17
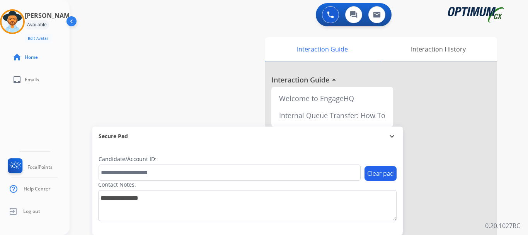
click at [146, 90] on div "swap_horiz Break voice bridge close_fullscreen Connect 3-Way Call merge_type Se…" at bounding box center [290, 189] width 440 height 323
click at [206, 36] on div "swap_horiz Break voice bridge close_fullscreen Connect 3-Way Call merge_type Se…" at bounding box center [290, 189] width 440 height 323
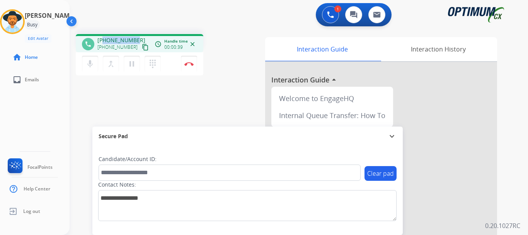
drag, startPoint x: 104, startPoint y: 40, endPoint x: 134, endPoint y: 35, distance: 30.6
click at [134, 35] on div "phone [PHONE_NUMBER] [PHONE_NUMBER] content_copy access_time Call metrics Queue…" at bounding box center [140, 43] width 128 height 18
click at [169, 24] on div "1 Voice Interactions 0 Chat Interactions 0 Email Interactions" at bounding box center [294, 15] width 431 height 25
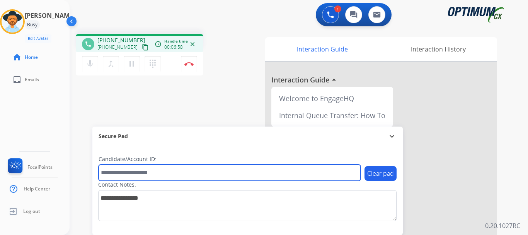
click at [141, 170] on input "text" at bounding box center [230, 172] width 262 height 16
paste input "*******"
type input "*******"
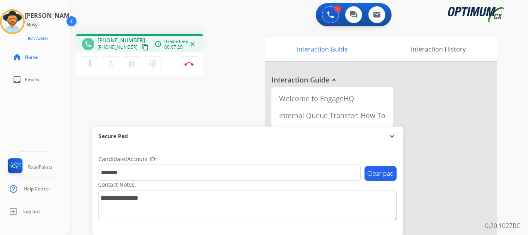
click at [232, 62] on div "phone [PHONE_NUMBER] [PHONE_NUMBER] content_copy access_time Call metrics Queue…" at bounding box center [168, 56] width 184 height 44
click at [187, 62] on img at bounding box center [189, 64] width 9 height 4
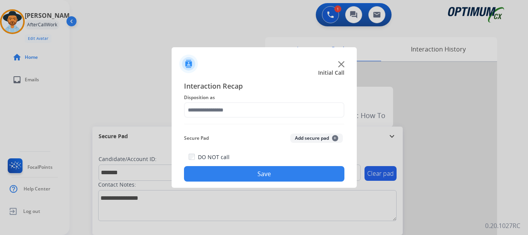
click at [312, 138] on button "Add secure pad +" at bounding box center [316, 137] width 53 height 9
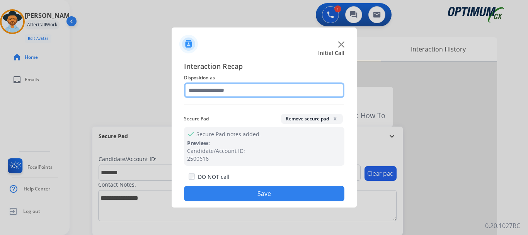
click at [252, 91] on input "text" at bounding box center [264, 89] width 161 height 15
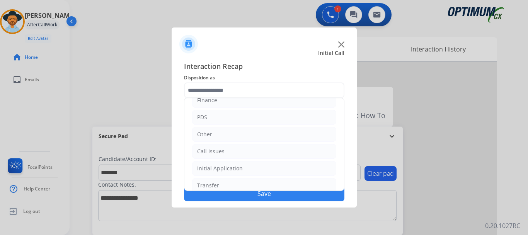
click at [243, 121] on li "PDS" at bounding box center [264, 117] width 144 height 15
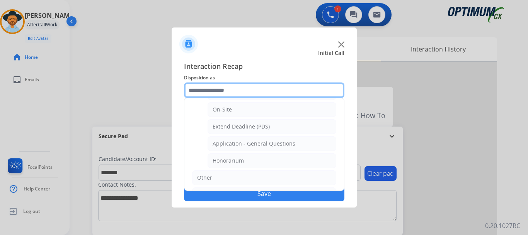
scroll to position [217, 0]
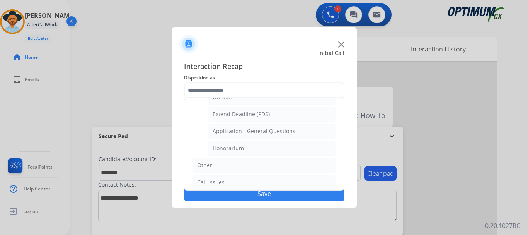
click at [258, 155] on li "Honorarium" at bounding box center [272, 148] width 129 height 15
type input "**********"
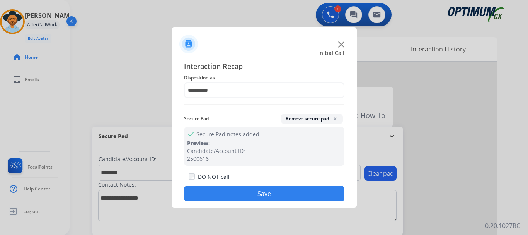
click at [260, 193] on button "Save" at bounding box center [264, 193] width 161 height 15
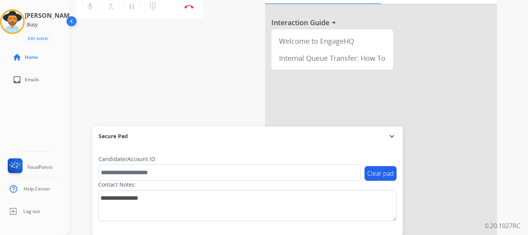
scroll to position [0, 0]
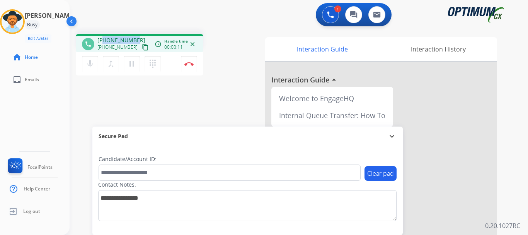
drag, startPoint x: 103, startPoint y: 40, endPoint x: 136, endPoint y: 32, distance: 34.1
click at [136, 32] on div "phone [PHONE_NUMBER] [PHONE_NUMBER] content_copy access_time Call metrics Queue…" at bounding box center [290, 189] width 440 height 323
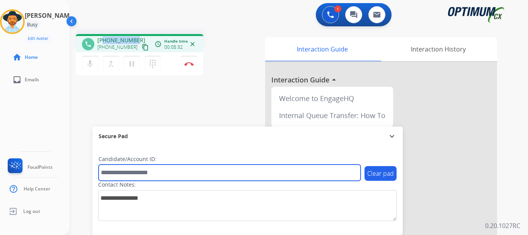
click at [135, 173] on input "text" at bounding box center [230, 172] width 262 height 16
paste input "*******"
type input "*******"
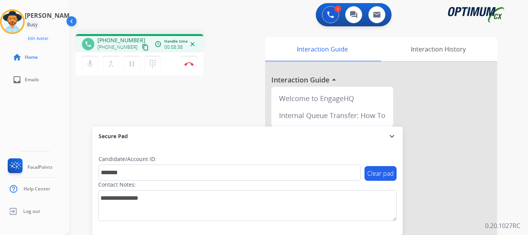
click at [178, 110] on div "phone [PHONE_NUMBER] [PHONE_NUMBER] content_copy access_time Call metrics Queue…" at bounding box center [290, 189] width 440 height 323
click at [190, 62] on button "Disconnect" at bounding box center [189, 64] width 16 height 16
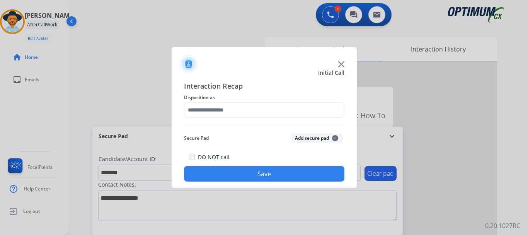
click at [302, 141] on button "Add secure pad +" at bounding box center [316, 137] width 53 height 9
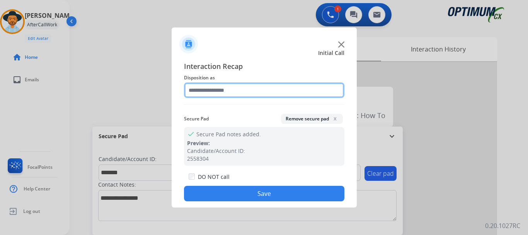
click at [235, 88] on input "text" at bounding box center [264, 89] width 161 height 15
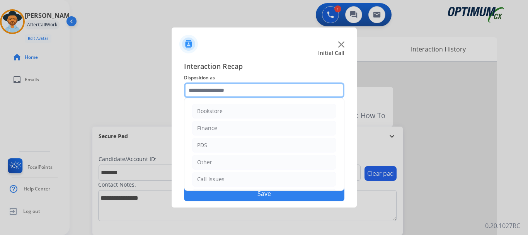
scroll to position [53, 0]
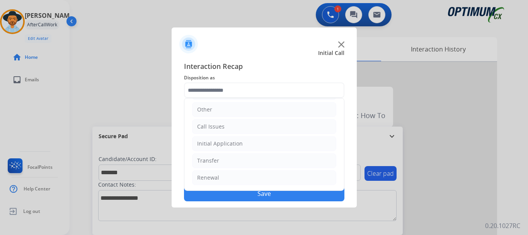
click at [272, 147] on li "Initial Application" at bounding box center [264, 143] width 144 height 15
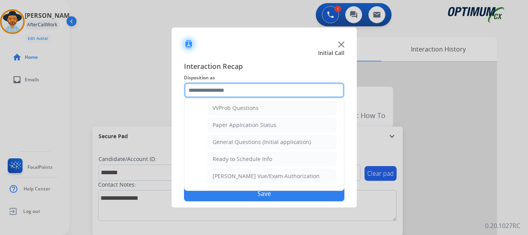
scroll to position [433, 0]
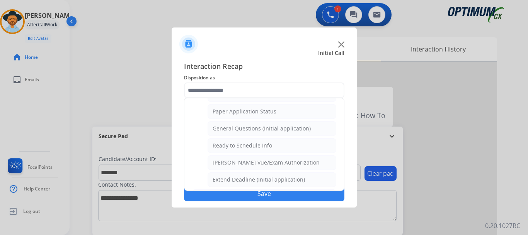
click at [295, 131] on div "General Questions (Initial application)" at bounding box center [262, 129] width 98 height 8
type input "**********"
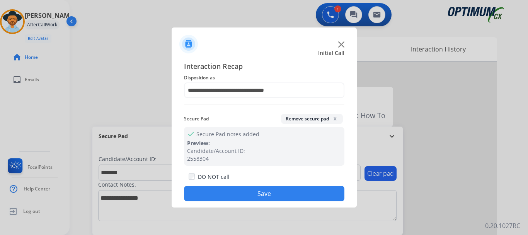
click at [275, 192] on button "Save" at bounding box center [264, 193] width 161 height 15
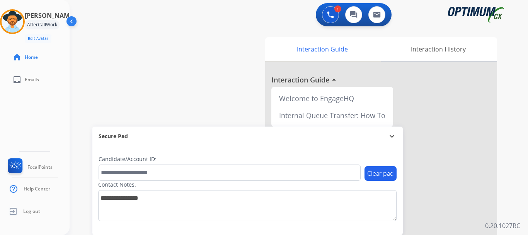
click at [176, 95] on div "swap_horiz Break voice bridge close_fullscreen Connect 3-Way Call merge_type Se…" at bounding box center [290, 189] width 440 height 323
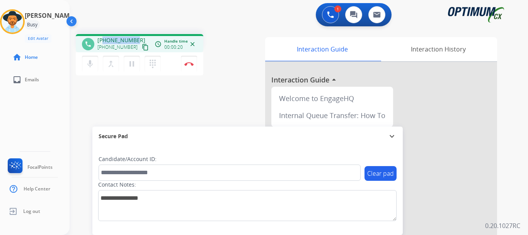
drag, startPoint x: 104, startPoint y: 39, endPoint x: 135, endPoint y: 38, distance: 31.0
click at [135, 38] on span "[PHONE_NUMBER]" at bounding box center [121, 40] width 48 height 8
click at [96, 70] on button "mic Mute" at bounding box center [90, 64] width 16 height 16
click at [89, 66] on mat-icon "mic_off" at bounding box center [89, 63] width 9 height 9
click at [92, 62] on mat-icon "mic" at bounding box center [89, 63] width 9 height 9
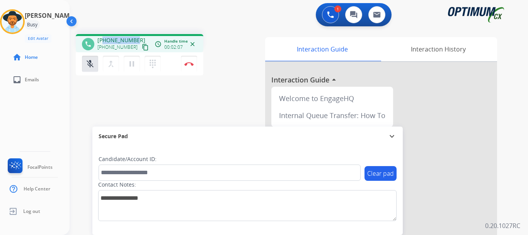
click at [88, 60] on button "mic_off Mute" at bounding box center [90, 64] width 16 height 16
click at [88, 61] on mat-icon "mic_off" at bounding box center [89, 63] width 9 height 9
click at [161, 99] on div "phone [PHONE_NUMBER] [PHONE_NUMBER] content_copy access_time Call metrics Queue…" at bounding box center [290, 189] width 440 height 323
click at [86, 63] on mat-icon "mic" at bounding box center [89, 63] width 9 height 9
click at [92, 68] on mat-icon "mic_off" at bounding box center [89, 63] width 9 height 9
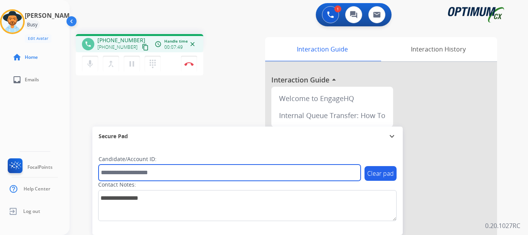
click at [134, 175] on input "text" at bounding box center [230, 172] width 262 height 16
paste input "*******"
type input "*******"
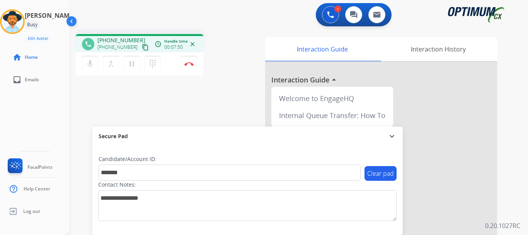
click at [173, 107] on div "phone [PHONE_NUMBER] [PHONE_NUMBER] content_copy access_time Call metrics Queue…" at bounding box center [290, 189] width 440 height 323
click at [192, 65] on img at bounding box center [189, 64] width 9 height 4
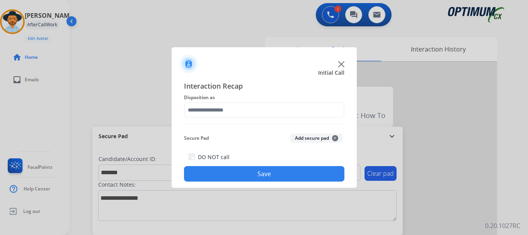
click at [298, 140] on button "Add secure pad +" at bounding box center [316, 137] width 53 height 9
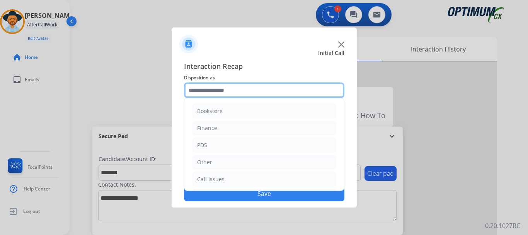
click at [243, 89] on input "text" at bounding box center [264, 89] width 161 height 15
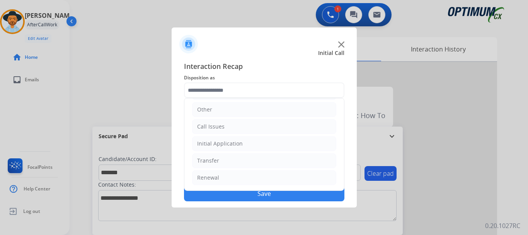
click at [273, 145] on li "Initial Application" at bounding box center [264, 143] width 144 height 15
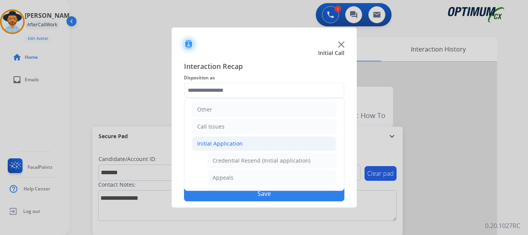
click at [264, 179] on li "Appeals" at bounding box center [272, 177] width 129 height 15
type input "*******"
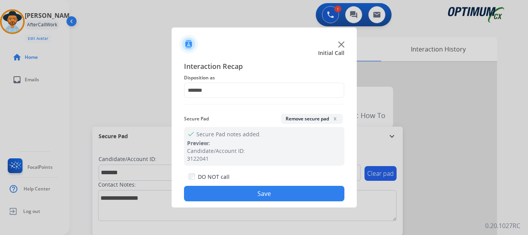
click at [255, 195] on button "Save" at bounding box center [264, 193] width 161 height 15
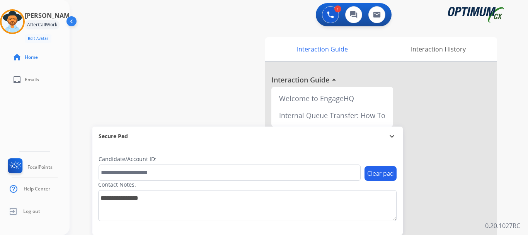
click at [188, 109] on div "swap_horiz Break voice bridge close_fullscreen Connect 3-Way Call merge_type Se…" at bounding box center [290, 189] width 440 height 323
drag, startPoint x: 220, startPoint y: 47, endPoint x: 228, endPoint y: 33, distance: 15.9
click at [228, 33] on div "swap_horiz Break voice bridge close_fullscreen Connect 3-Way Call merge_type Se…" at bounding box center [290, 189] width 440 height 323
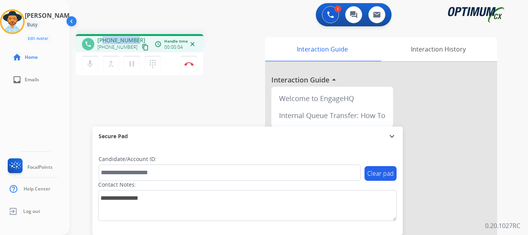
drag, startPoint x: 104, startPoint y: 40, endPoint x: 137, endPoint y: 37, distance: 33.0
click at [137, 37] on div "[PHONE_NUMBER] [PHONE_NUMBER] content_copy" at bounding box center [123, 43] width 53 height 15
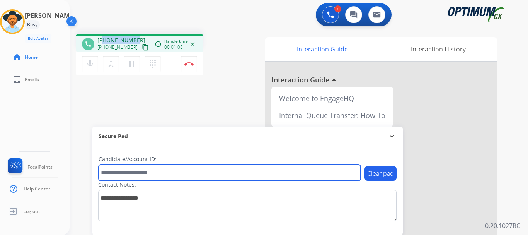
click at [168, 169] on input "text" at bounding box center [230, 172] width 262 height 16
paste input "*******"
type input "*******"
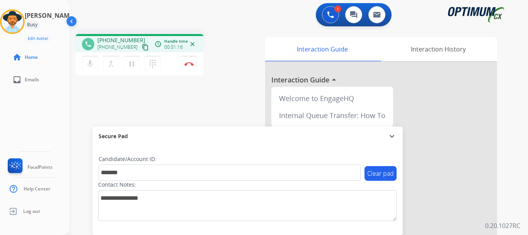
click at [190, 64] on img at bounding box center [189, 64] width 9 height 4
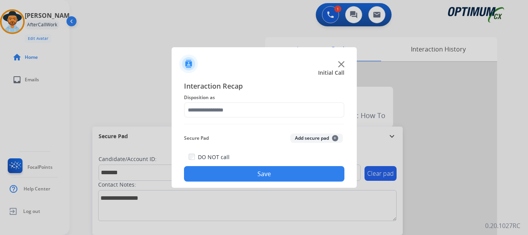
click at [305, 137] on button "Add secure pad +" at bounding box center [316, 137] width 53 height 9
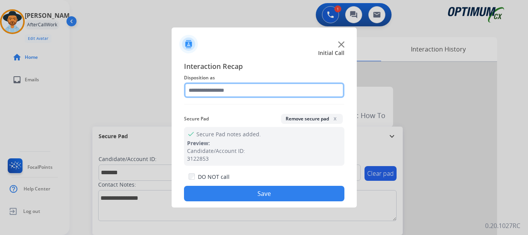
click at [252, 85] on input "text" at bounding box center [264, 89] width 161 height 15
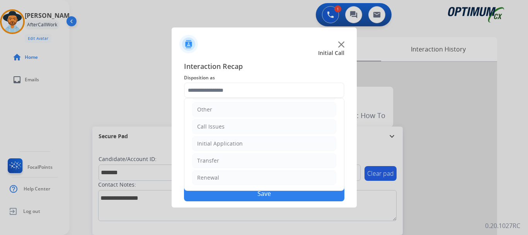
click at [288, 145] on li "Initial Application" at bounding box center [264, 143] width 144 height 15
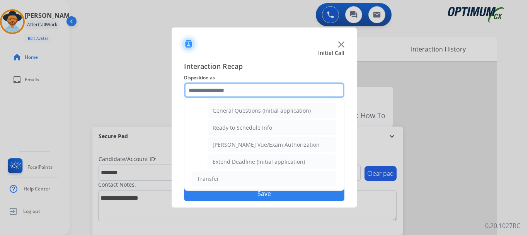
scroll to position [449, 0]
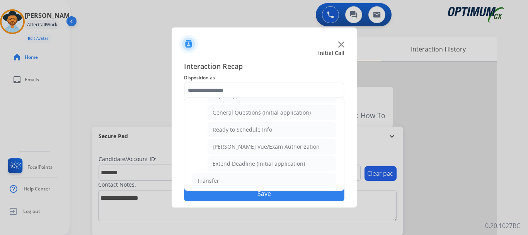
click at [301, 125] on li "Ready to Schedule Info" at bounding box center [272, 129] width 129 height 15
type input "**********"
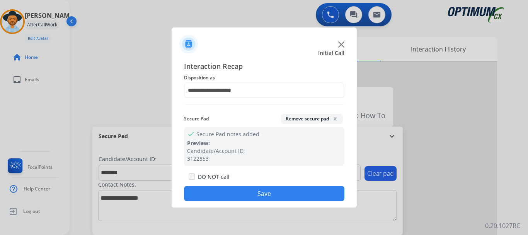
click at [289, 195] on button "Save" at bounding box center [264, 193] width 161 height 15
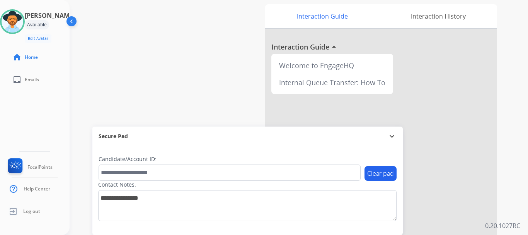
scroll to position [35, 0]
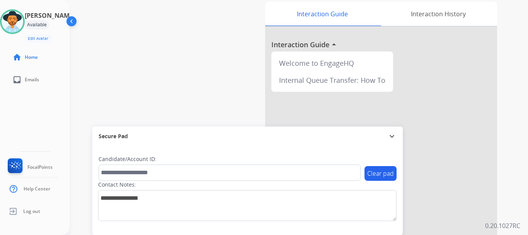
click at [184, 65] on div "swap_horiz Break voice bridge close_fullscreen Connect 3-Way Call merge_type Se…" at bounding box center [290, 154] width 440 height 323
click at [17, 31] on img at bounding box center [13, 22] width 22 height 22
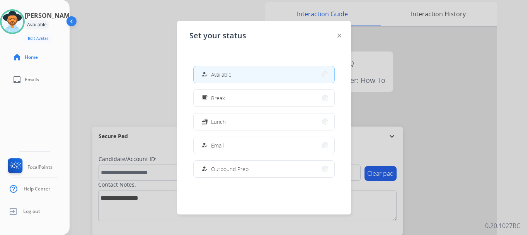
click at [258, 91] on button "free_breakfast Break" at bounding box center [264, 98] width 141 height 17
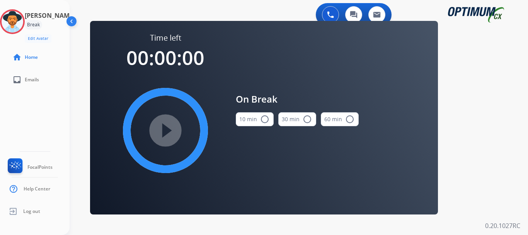
scroll to position [0, 0]
click at [262, 118] on mat-icon "radio_button_unchecked" at bounding box center [264, 118] width 9 height 9
click at [169, 133] on mat-icon "play_circle_filled" at bounding box center [165, 130] width 9 height 9
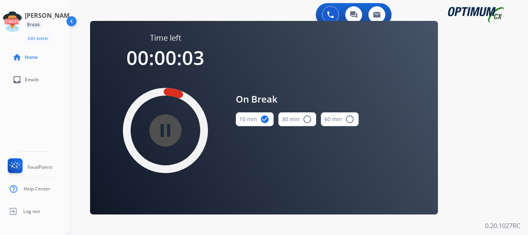
click at [20, 15] on icon at bounding box center [12, 21] width 25 height 25
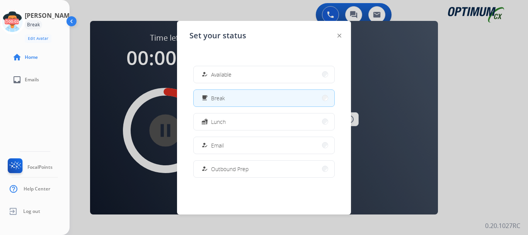
click at [279, 74] on button "how_to_reg Available" at bounding box center [264, 74] width 141 height 17
